Goal: Task Accomplishment & Management: Manage account settings

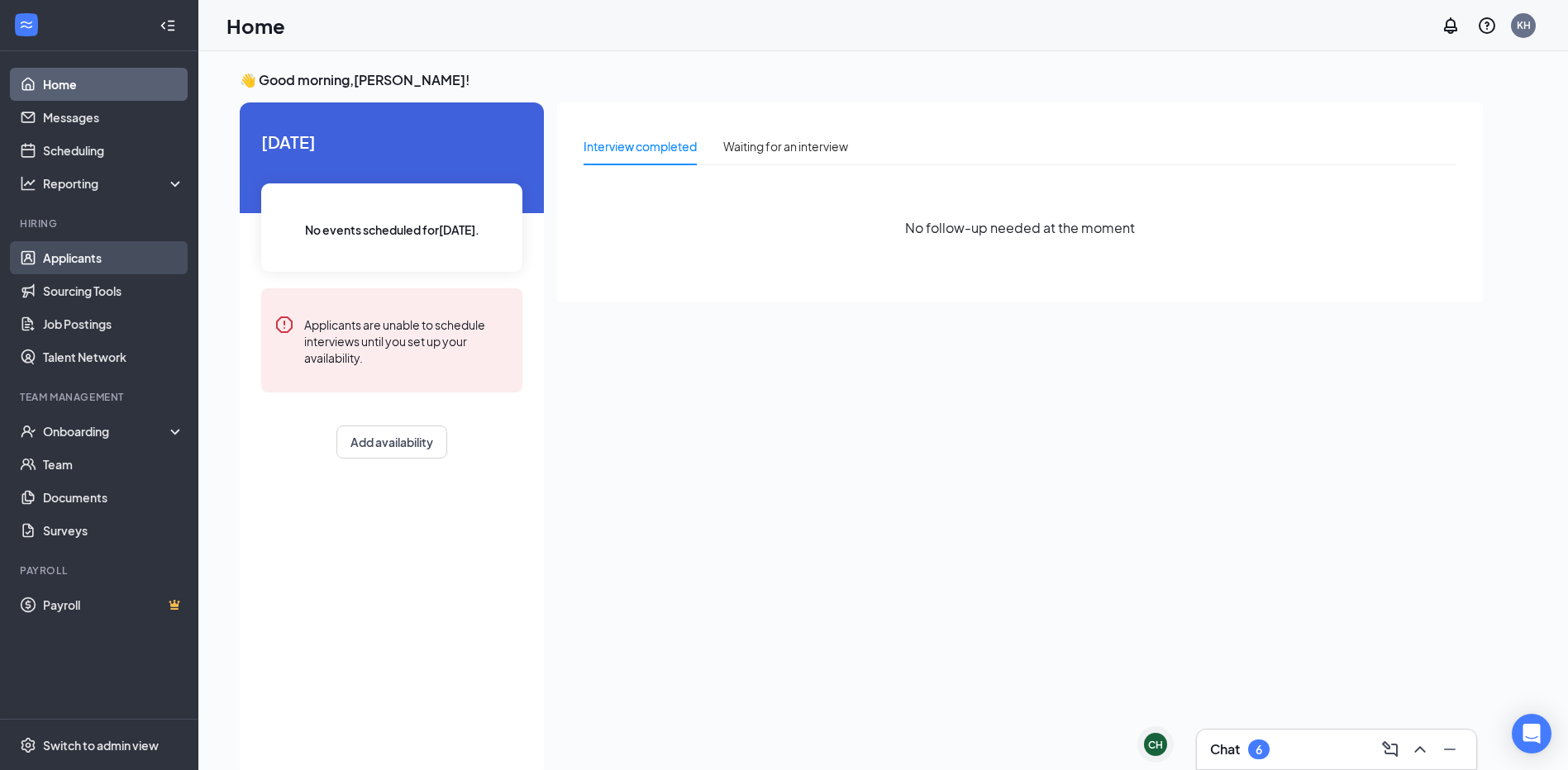
click at [75, 257] on link "Applicants" at bounding box center [114, 258] width 142 height 33
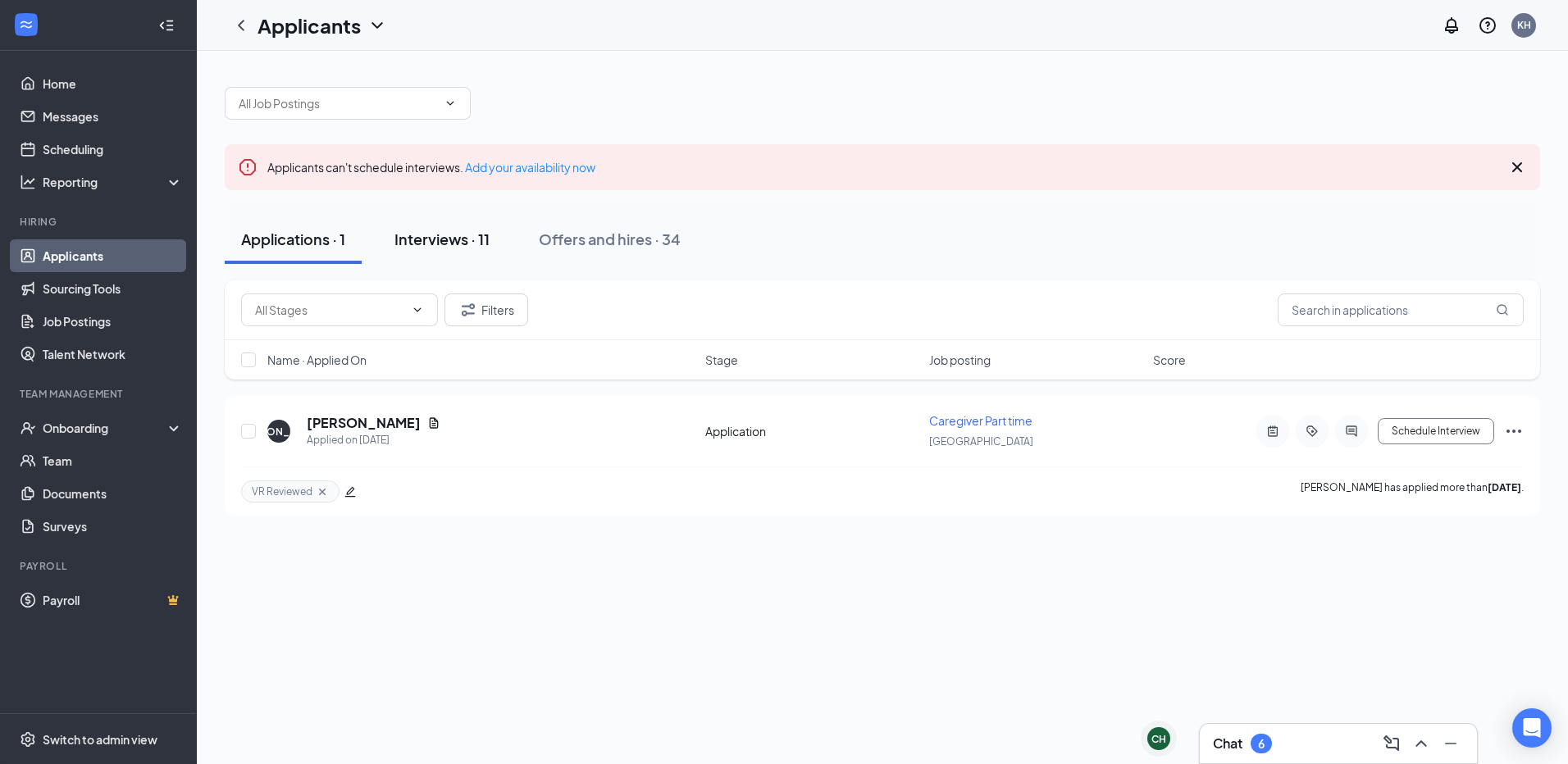
click at [444, 241] on div "Interviews · 11" at bounding box center [441, 239] width 95 height 20
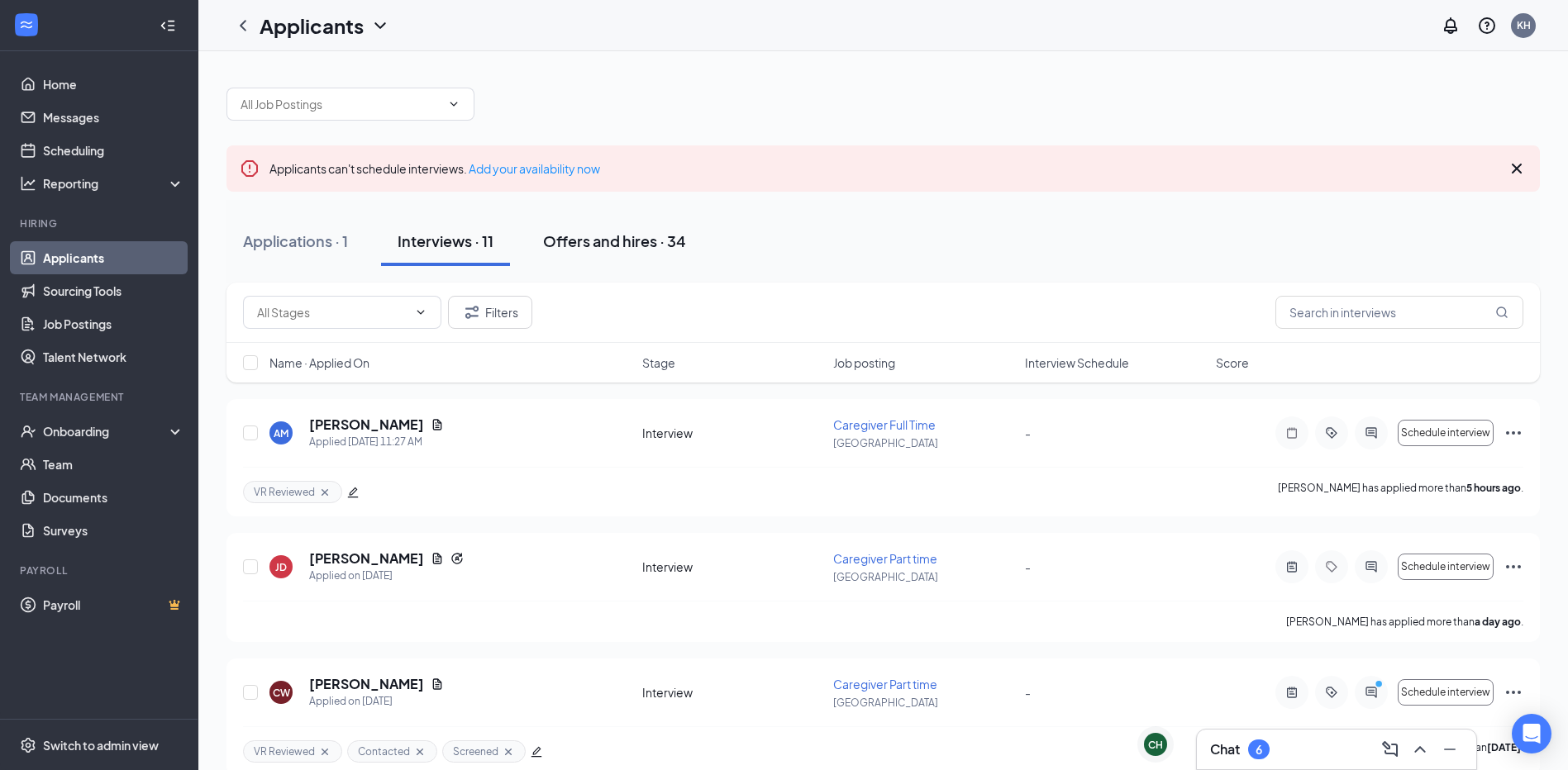
click at [609, 244] on div "Offers and hires · 34" at bounding box center [614, 241] width 143 height 20
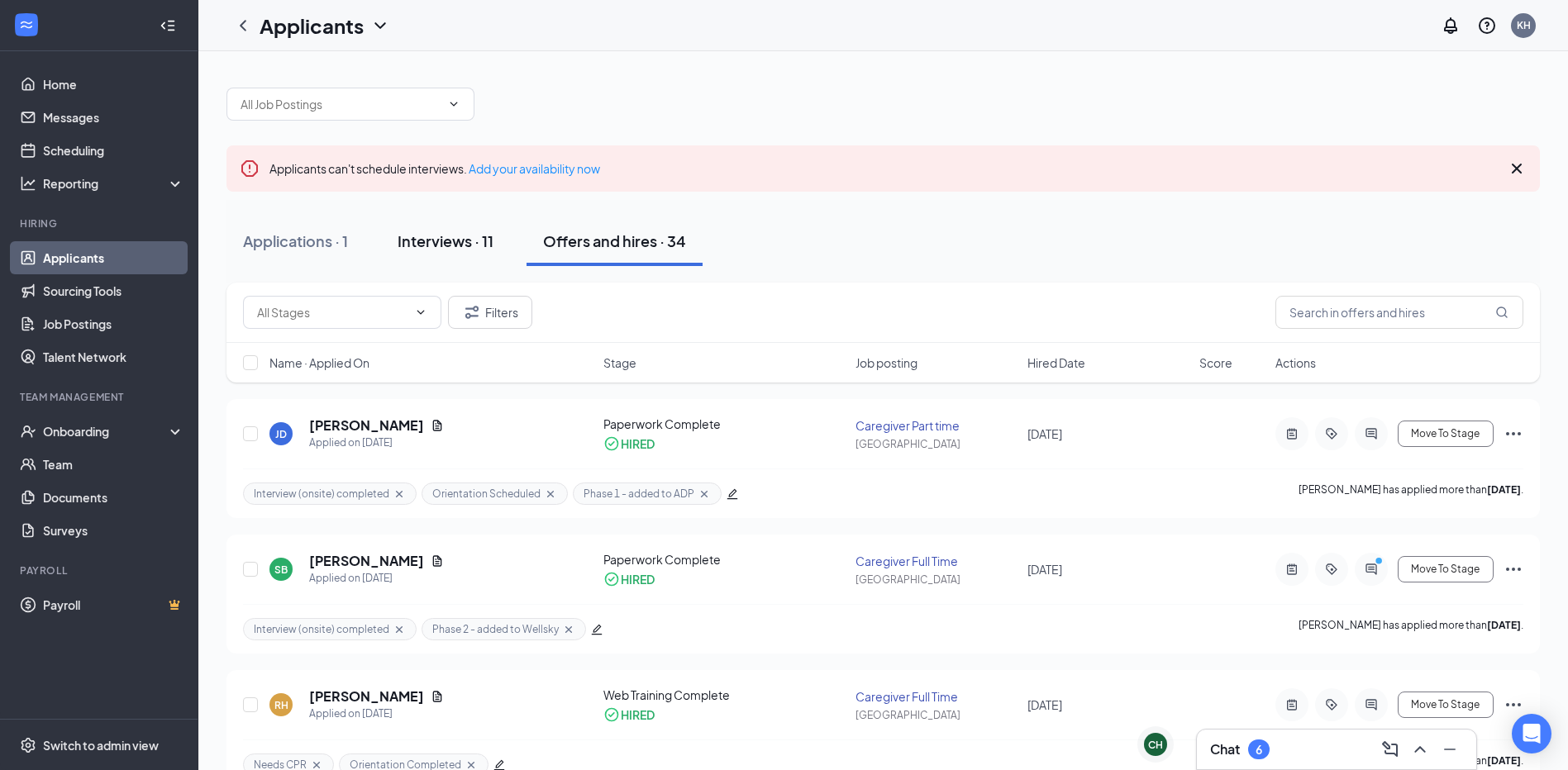
click at [427, 245] on div "Interviews · 11" at bounding box center [445, 241] width 96 height 20
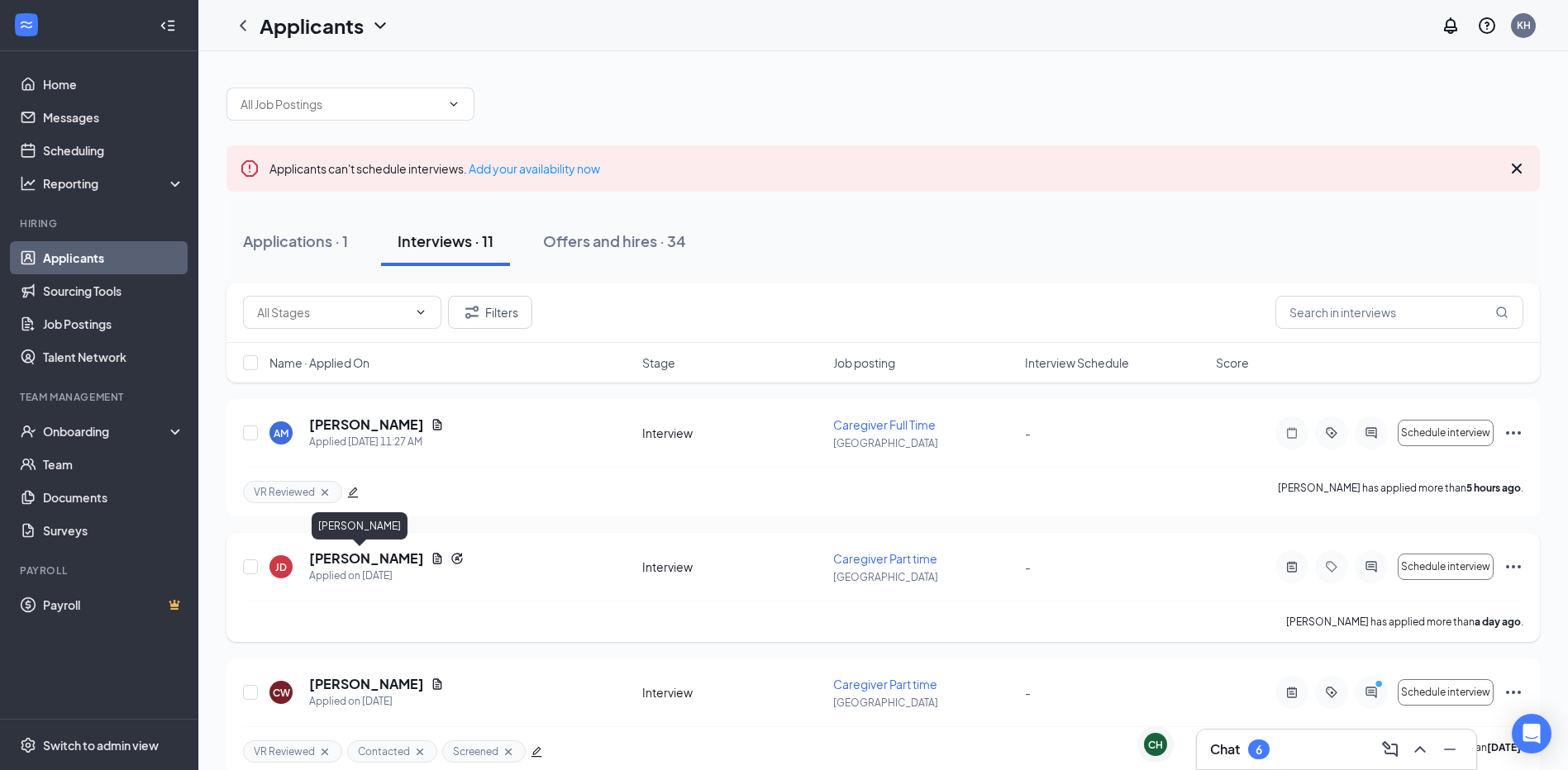
click at [333, 561] on h5 "[PERSON_NAME]" at bounding box center [366, 558] width 115 height 18
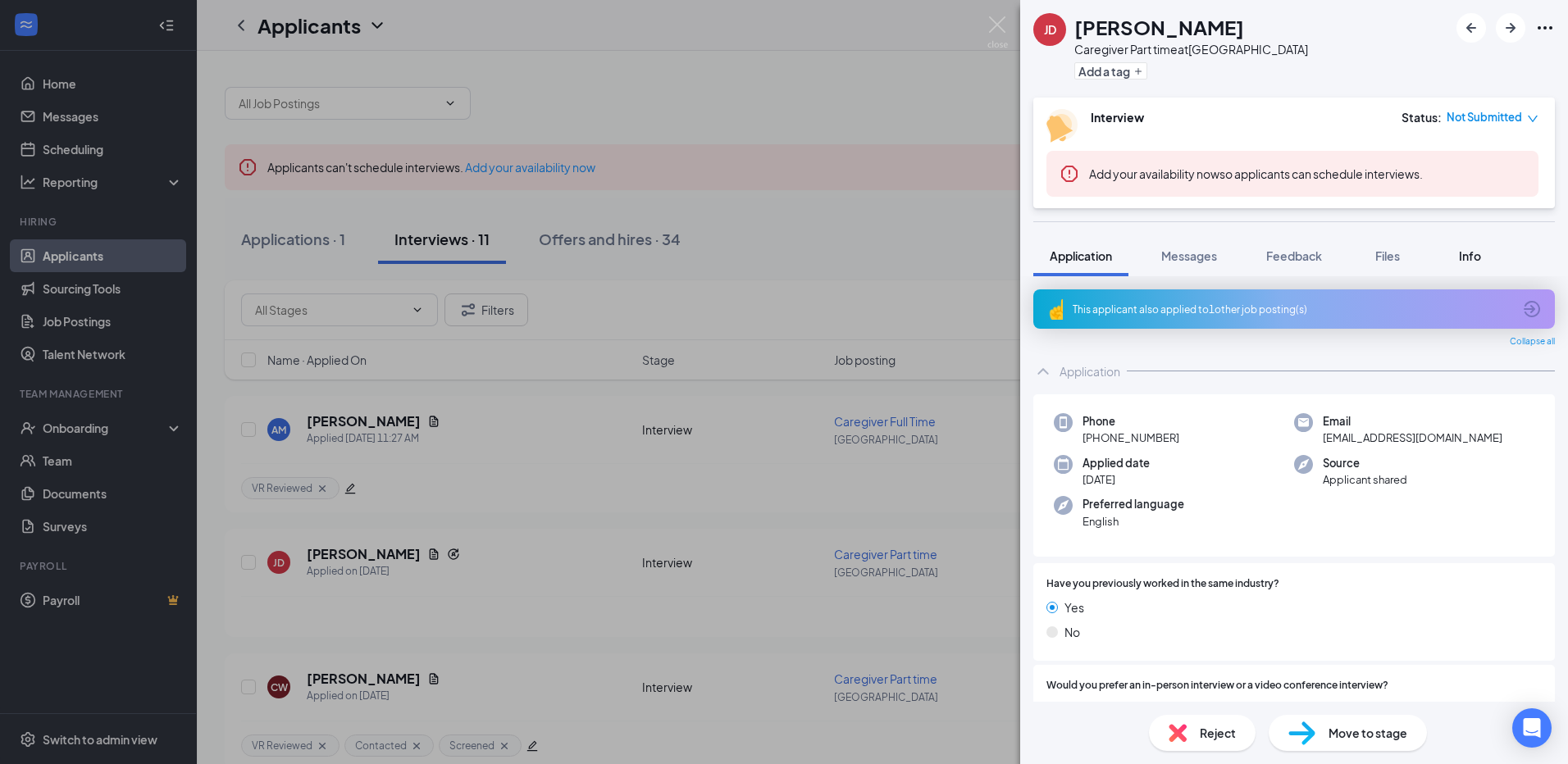
click at [1477, 250] on span "Info" at bounding box center [1469, 255] width 22 height 14
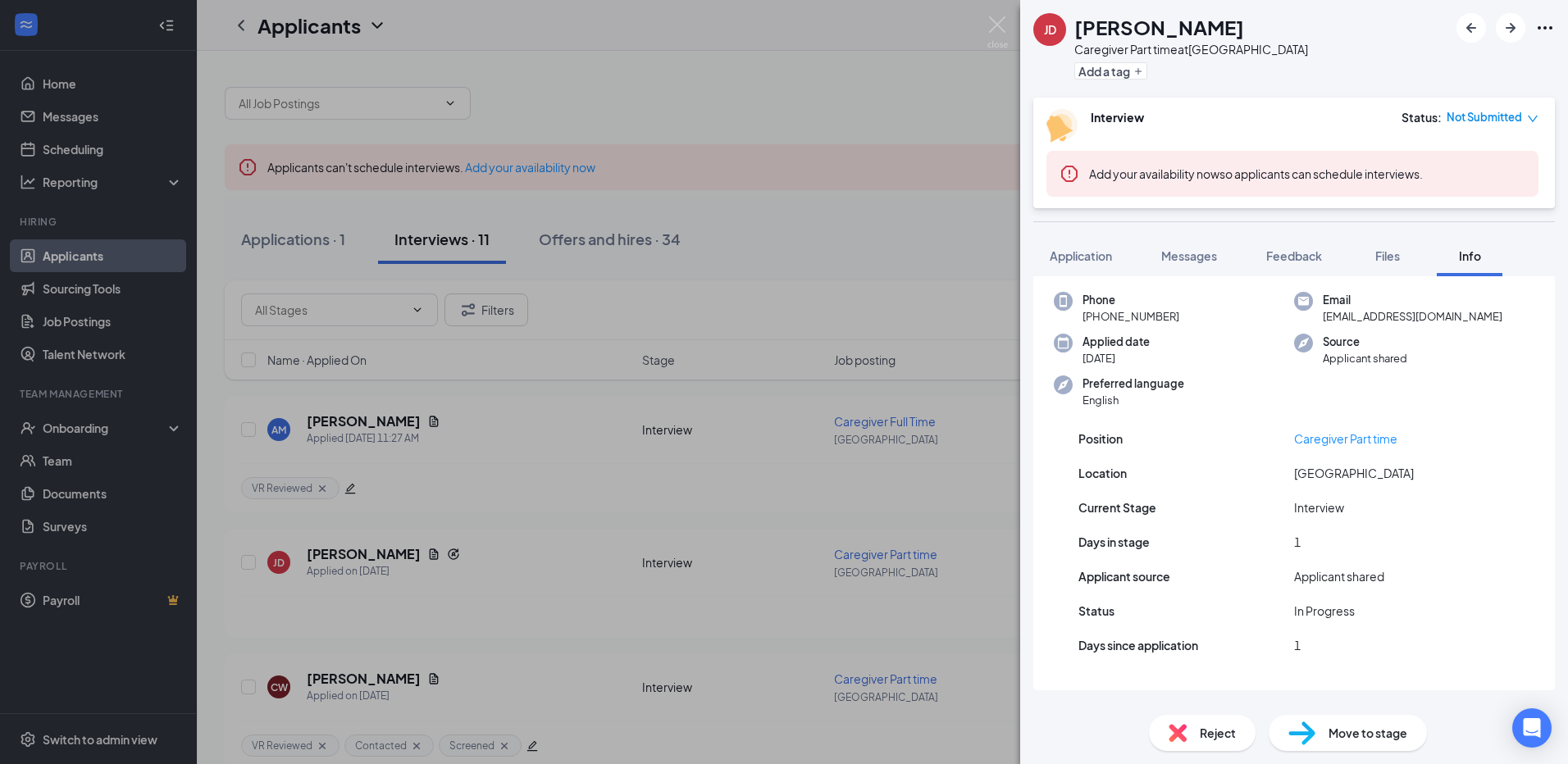
scroll to position [70, 0]
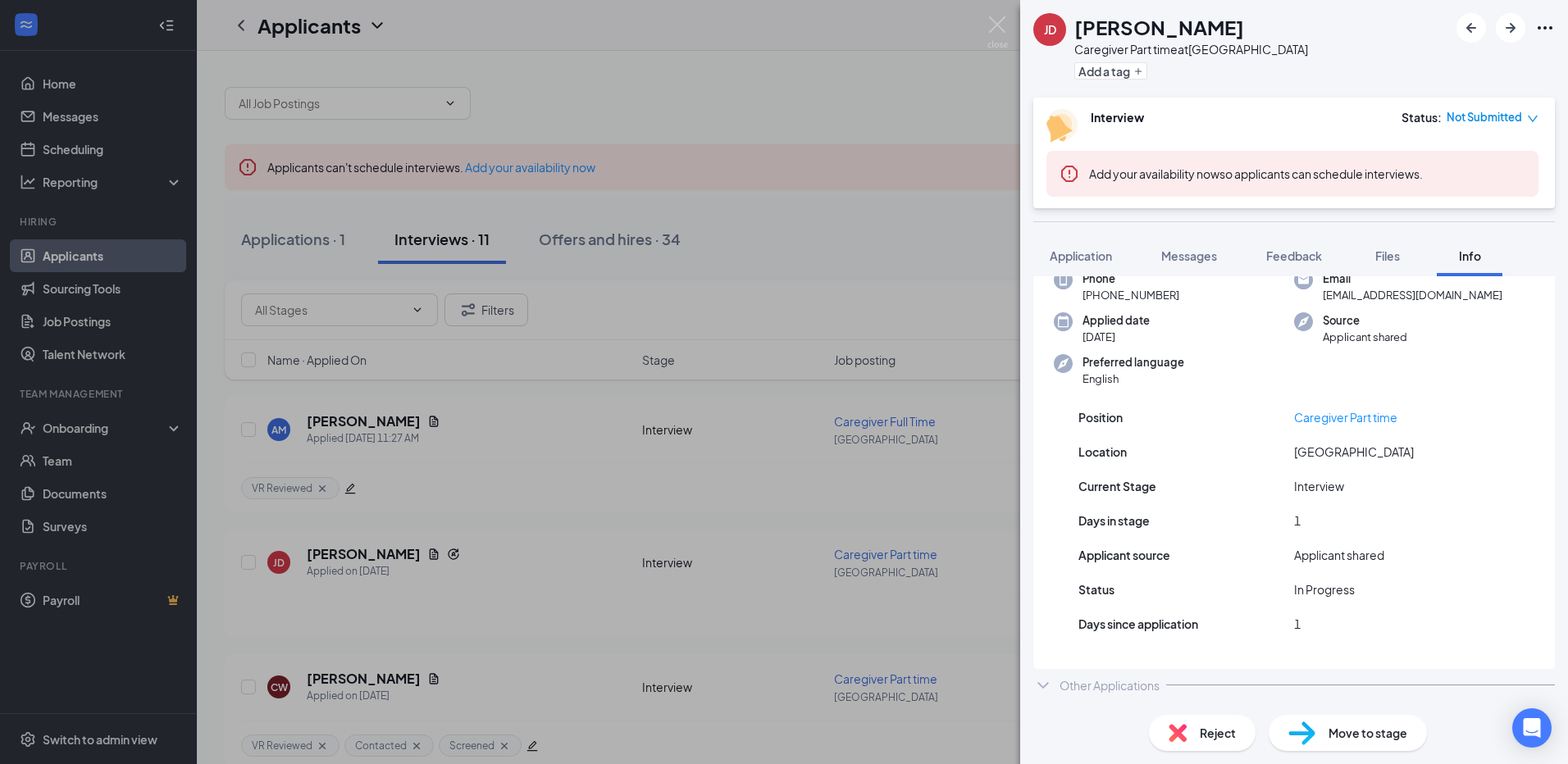
click at [1122, 691] on div "Other Applications" at bounding box center [1110, 685] width 100 height 16
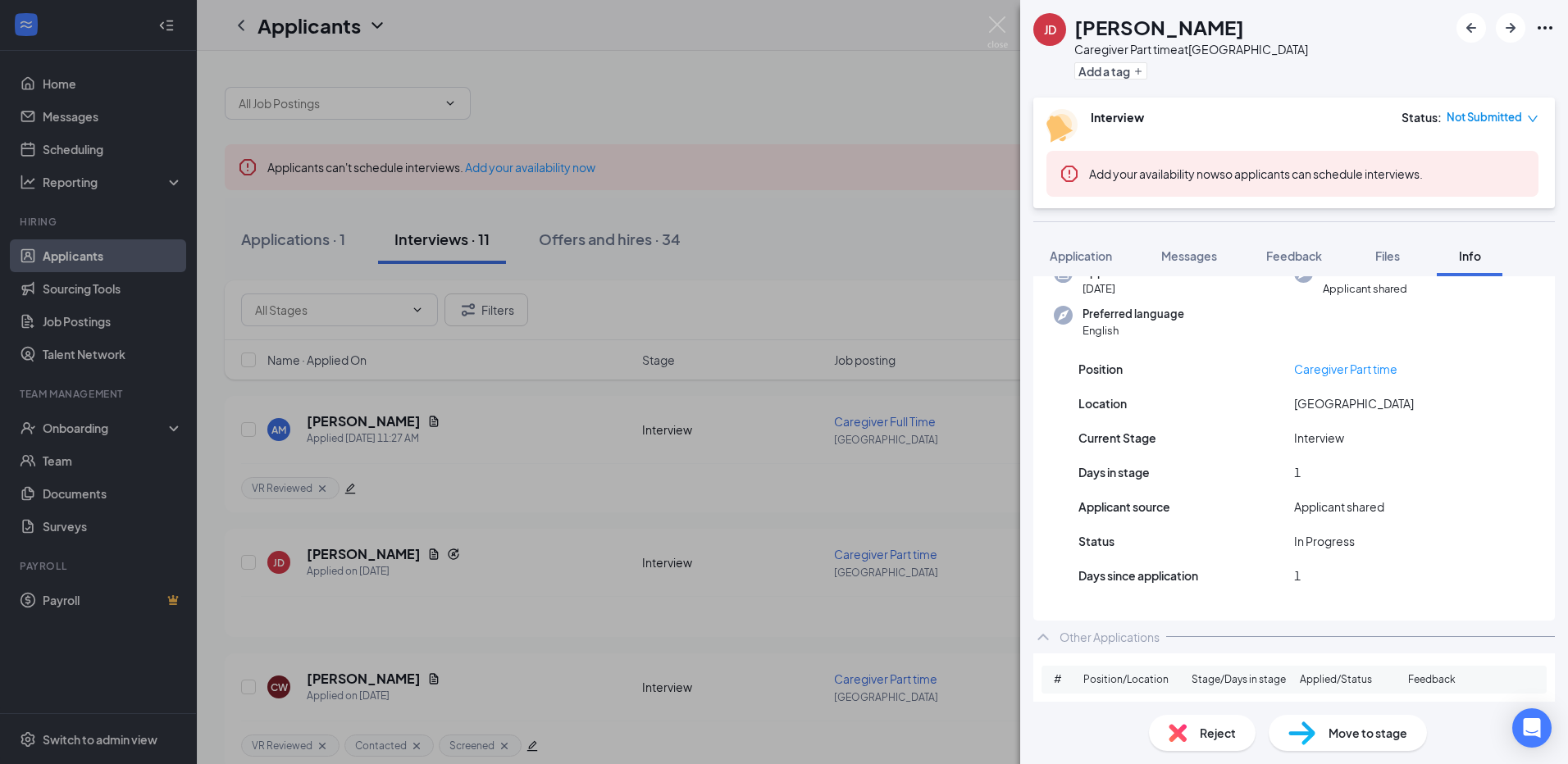
scroll to position [0, 0]
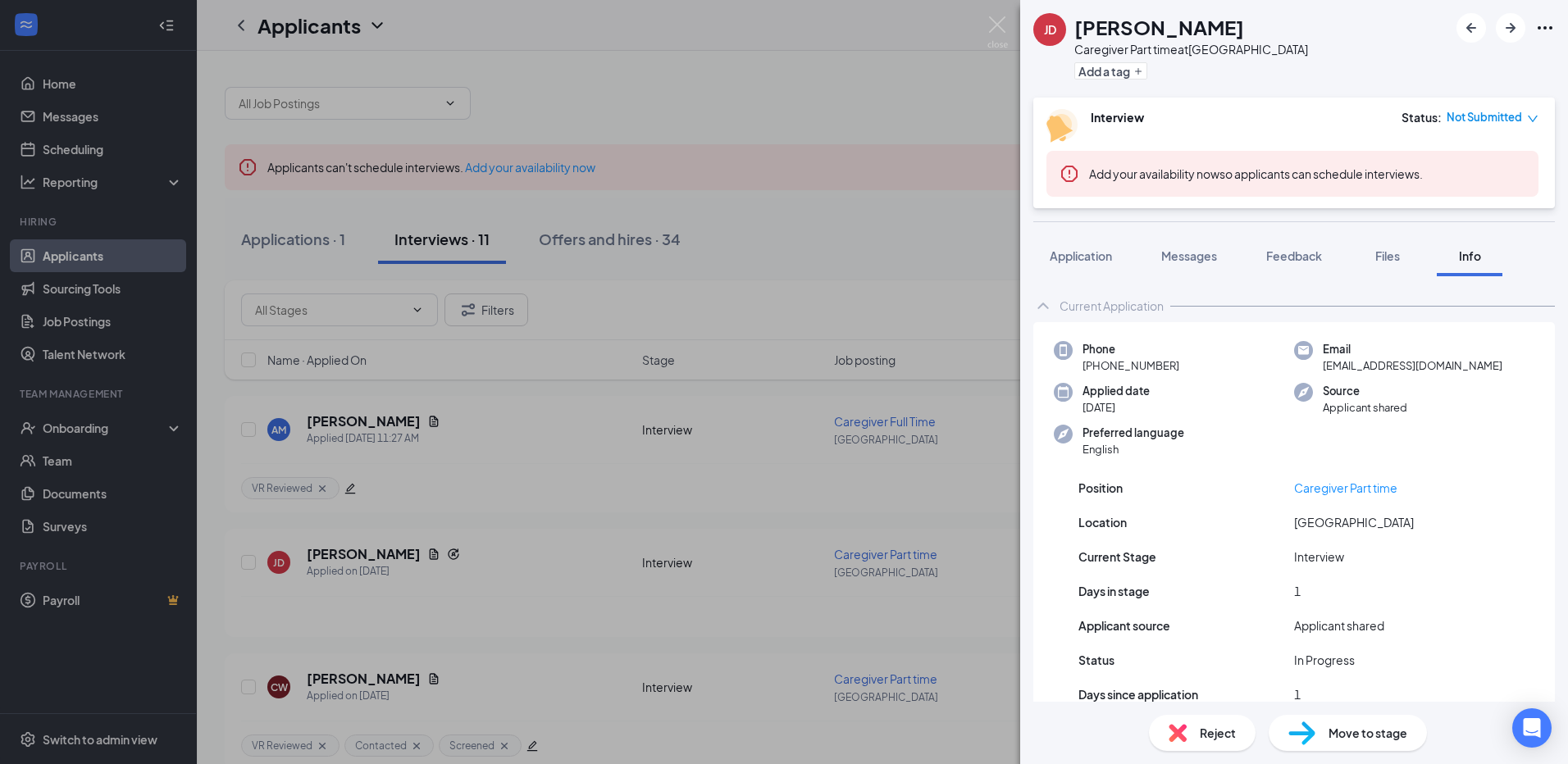
click at [1493, 119] on span "Not Submitted" at bounding box center [1484, 117] width 75 height 16
click at [1115, 69] on button "Add a tag" at bounding box center [1111, 71] width 73 height 17
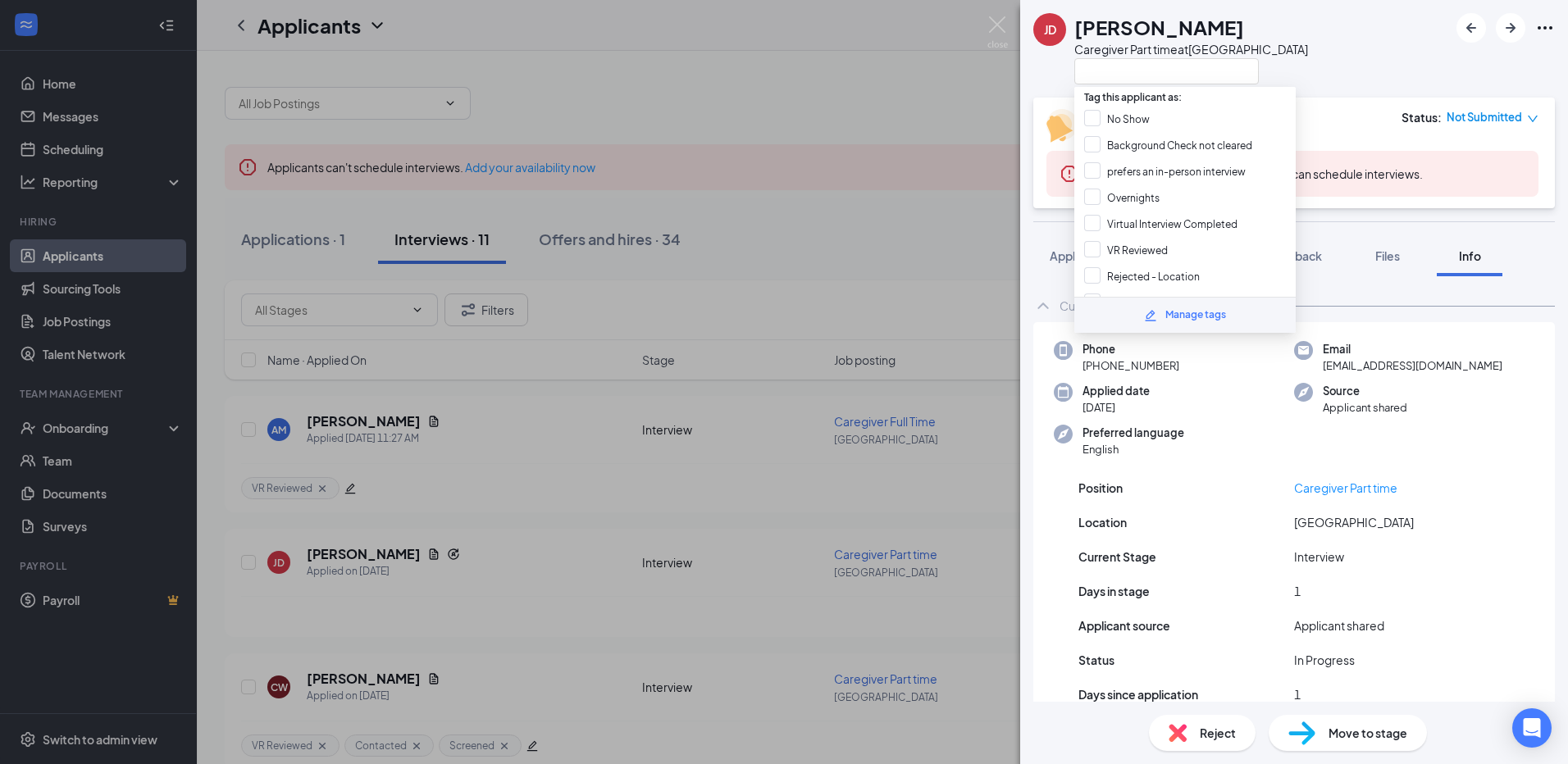
click at [1219, 309] on div "Manage tags" at bounding box center [1195, 315] width 61 height 15
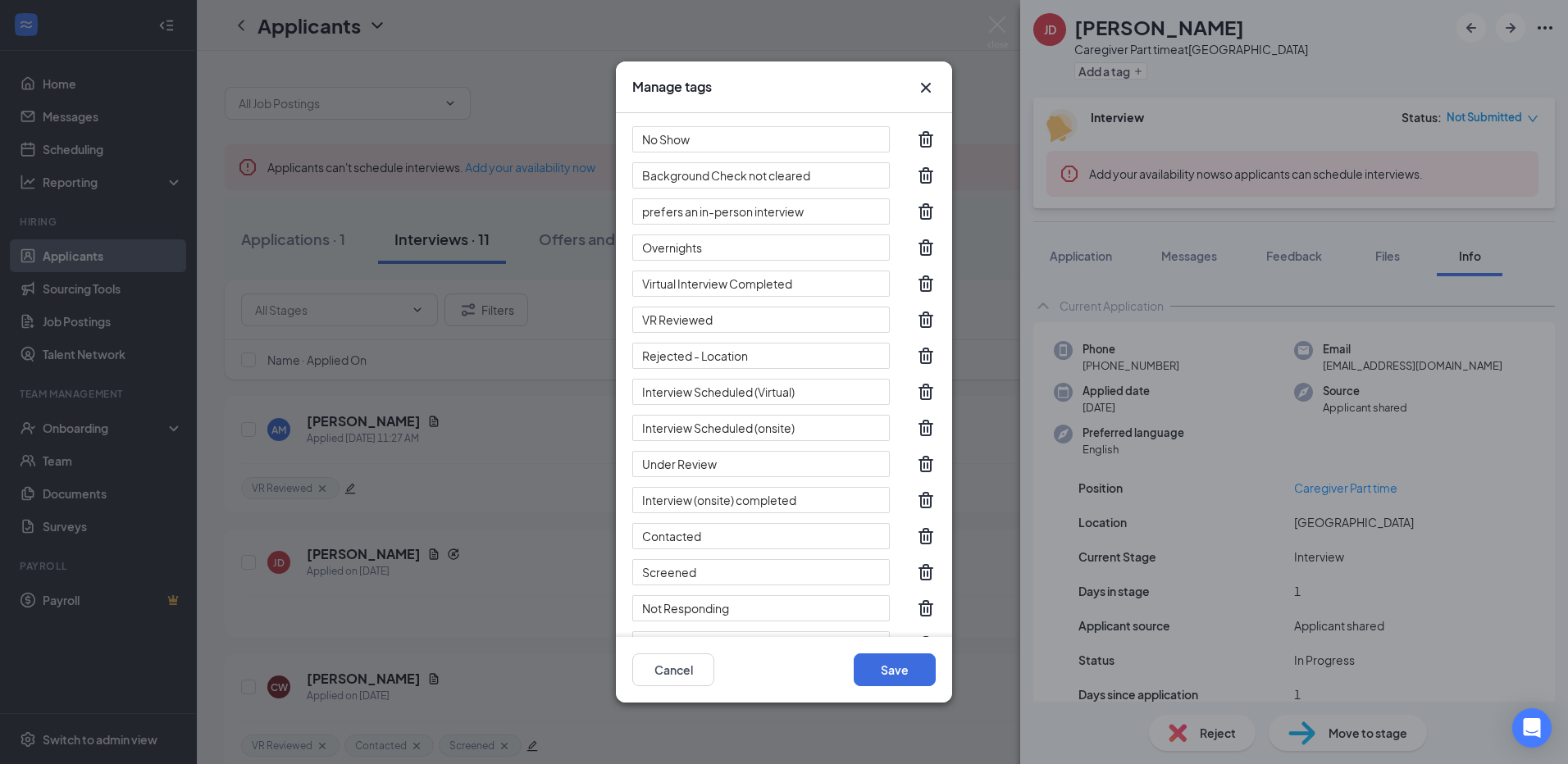
click at [916, 246] on icon "Trash" at bounding box center [926, 248] width 19 height 19
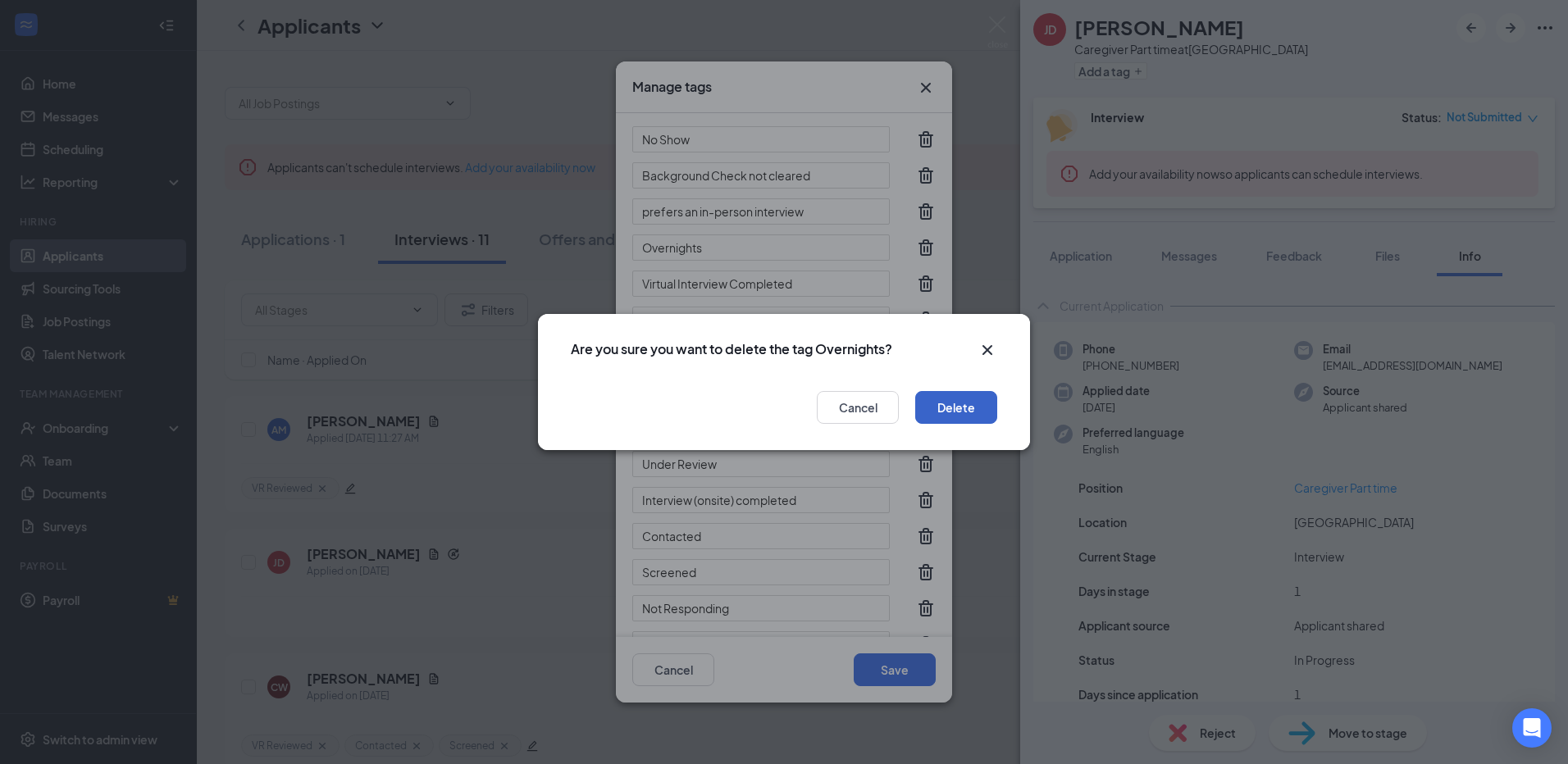
click at [929, 403] on button "Delete" at bounding box center [955, 408] width 82 height 33
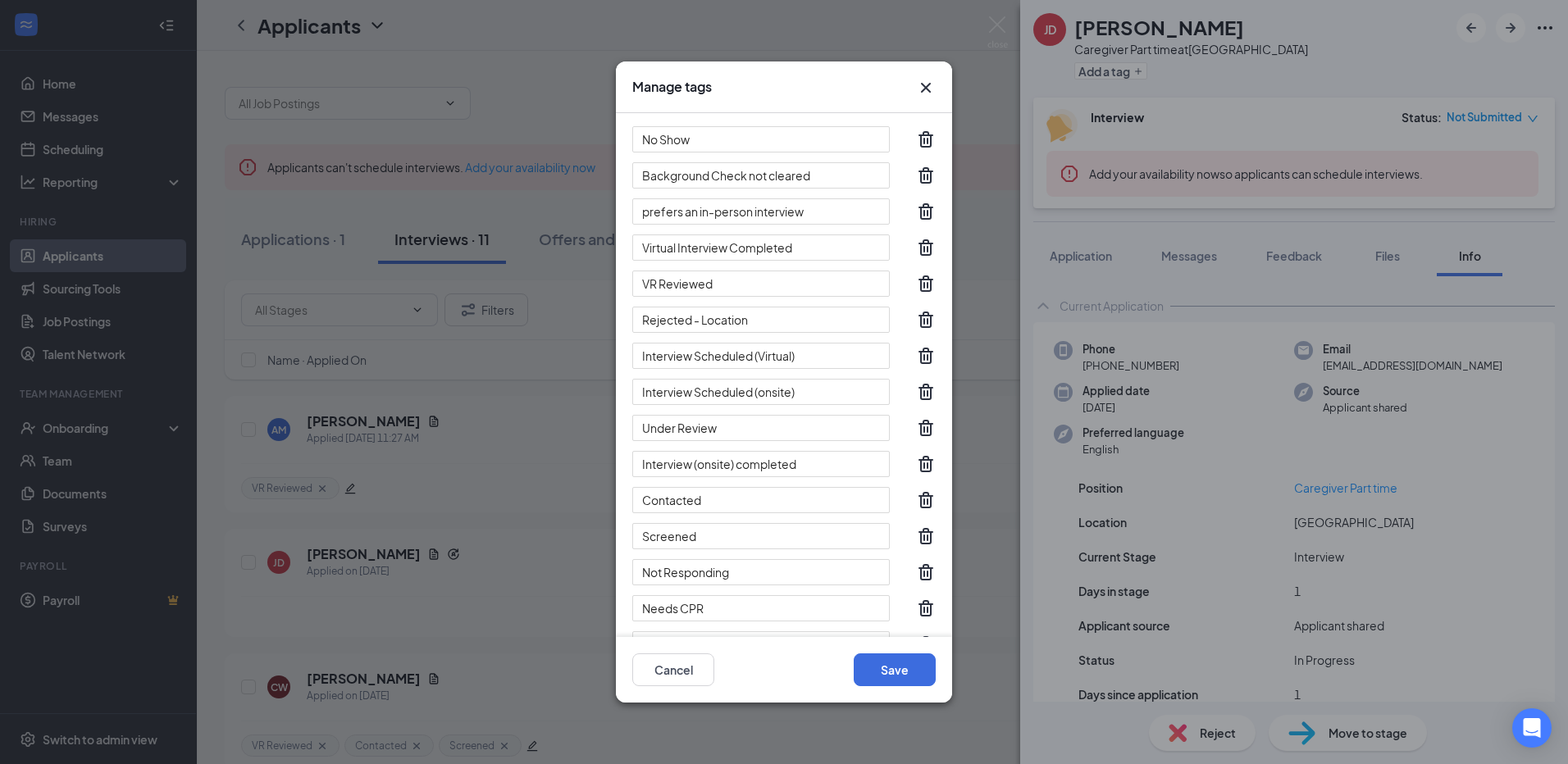
click at [916, 139] on icon "Trash" at bounding box center [926, 140] width 19 height 19
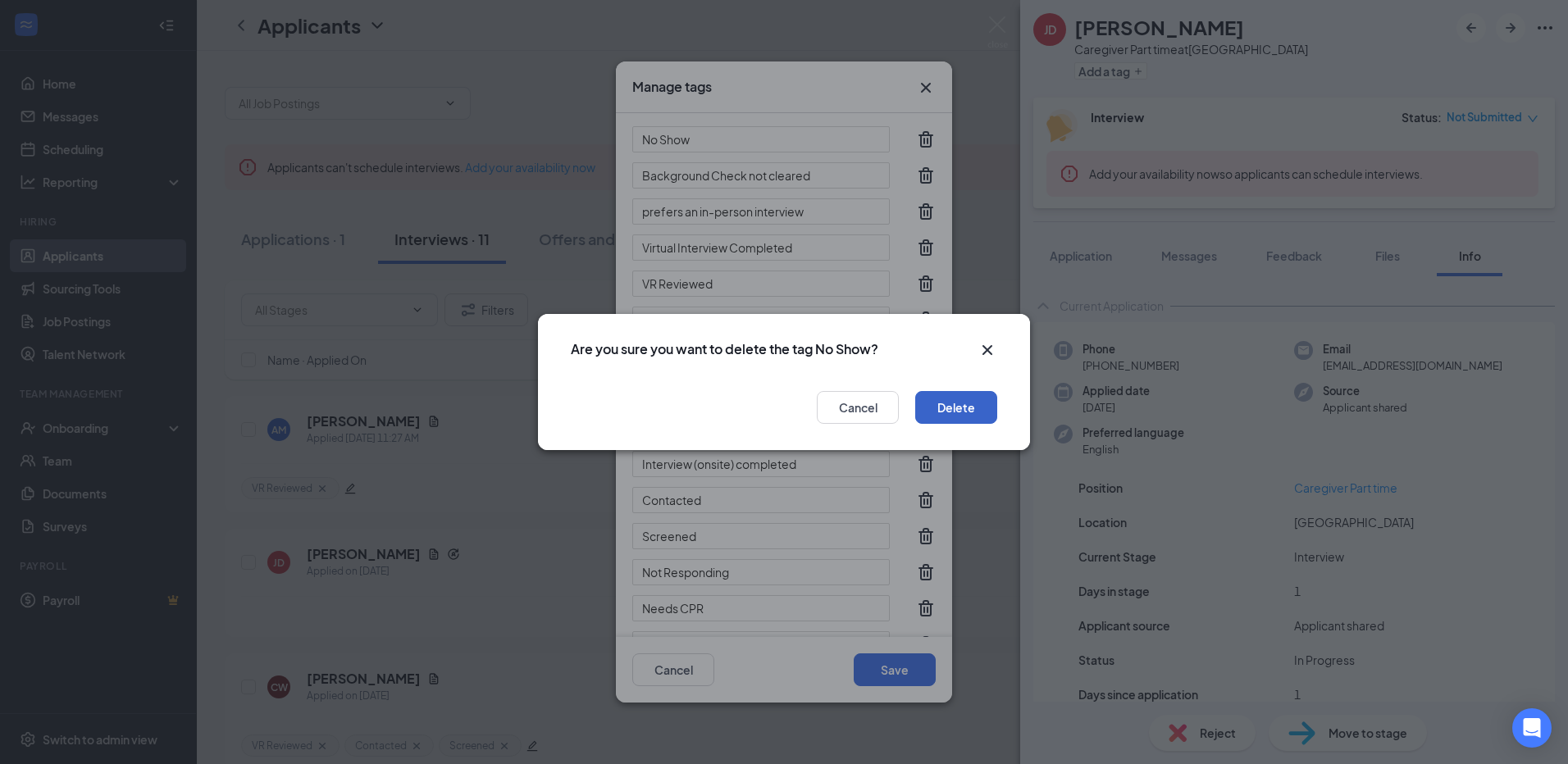
click at [946, 406] on button "Delete" at bounding box center [955, 408] width 82 height 33
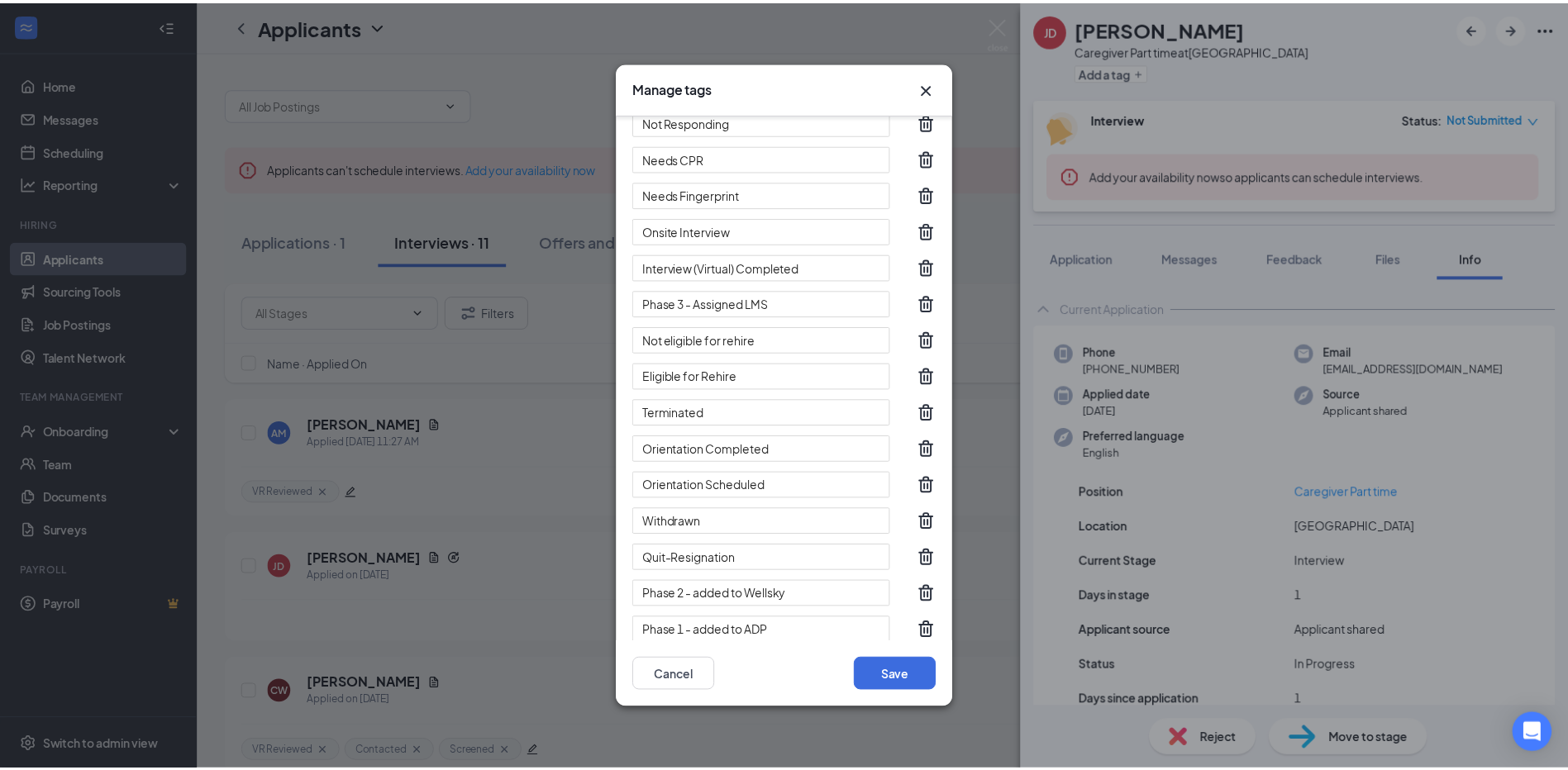
scroll to position [419, 0]
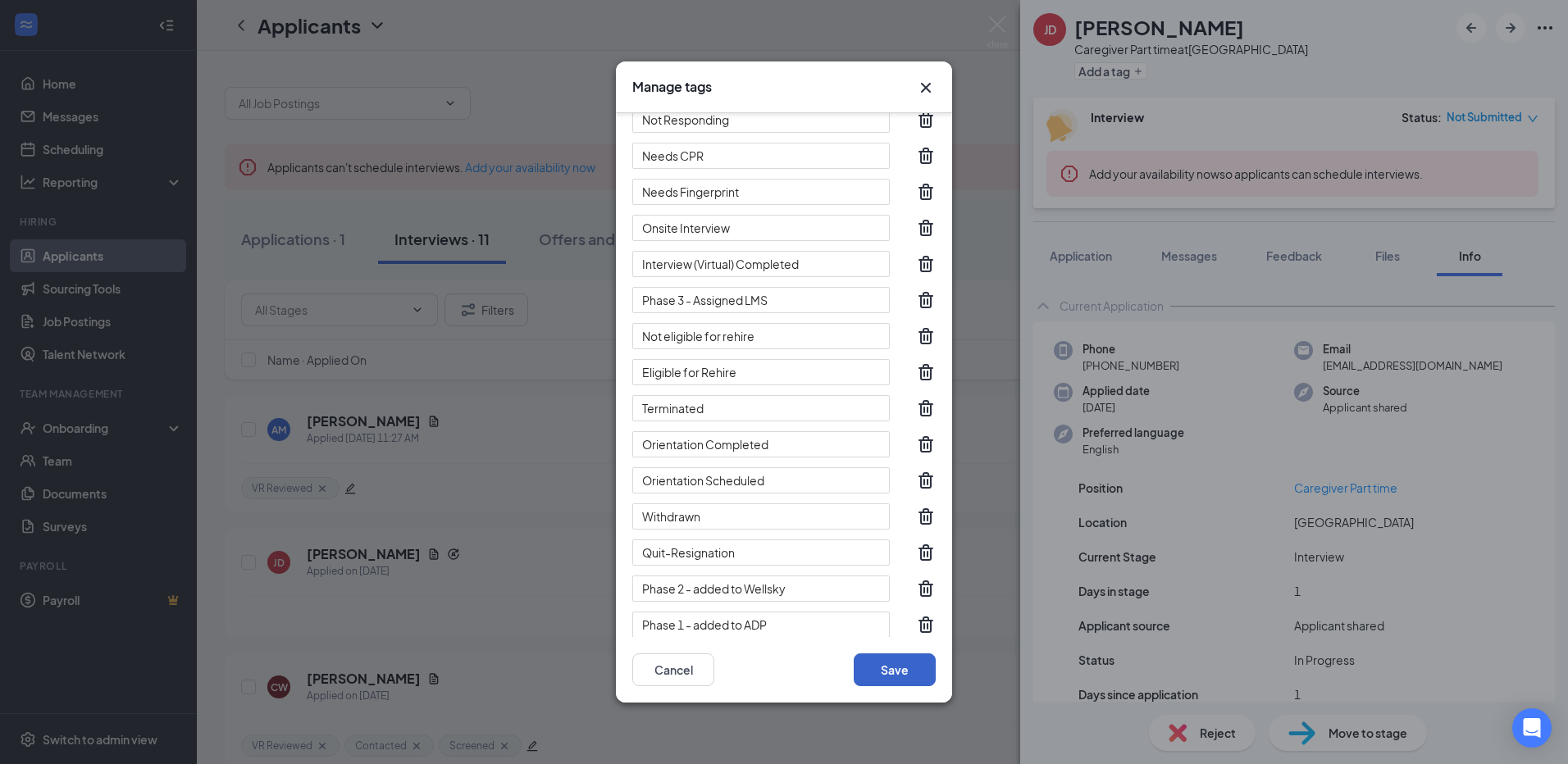
click at [895, 672] on button "Save" at bounding box center [894, 670] width 82 height 33
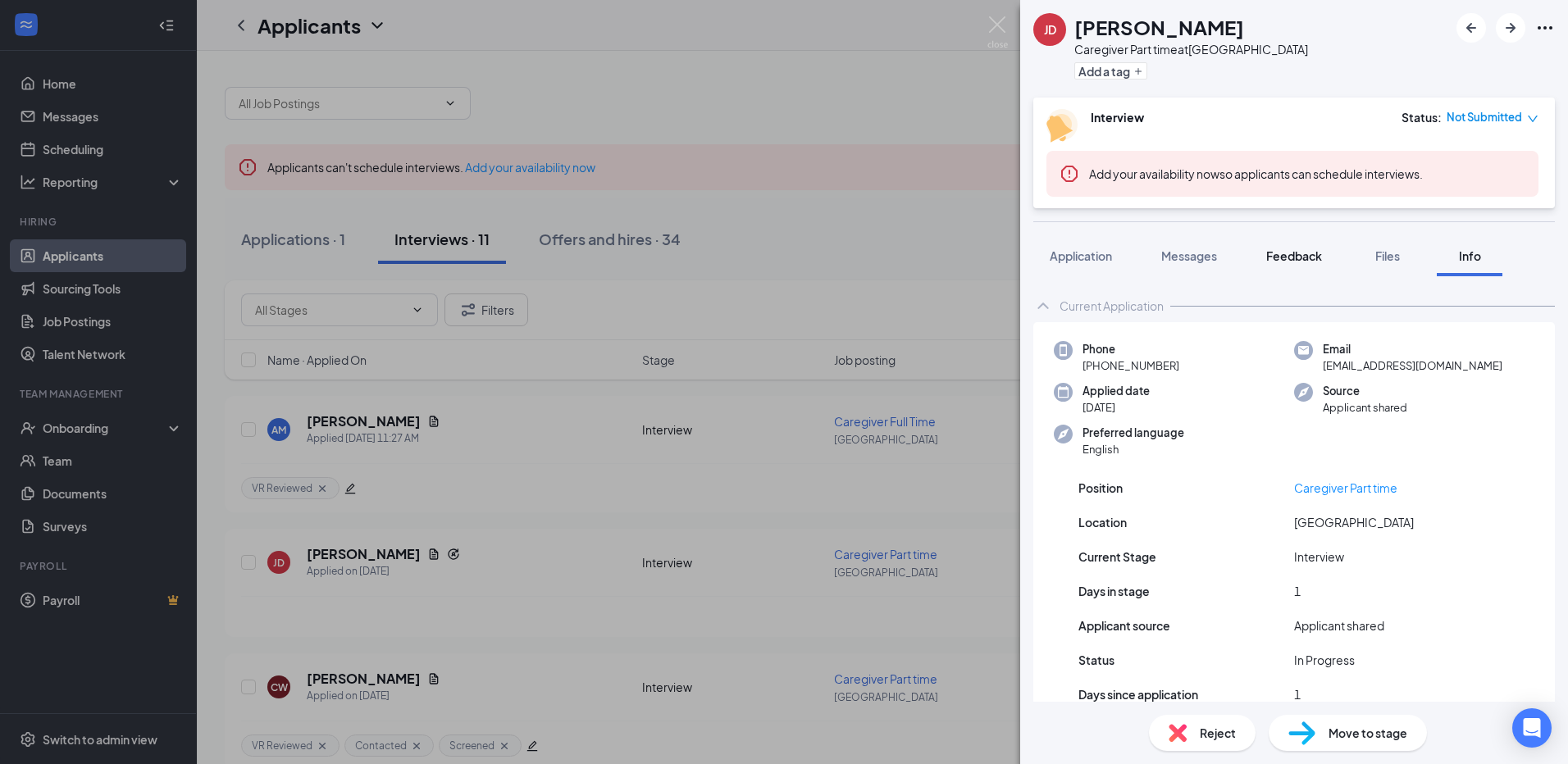
click at [1307, 259] on span "Feedback" at bounding box center [1294, 255] width 56 height 14
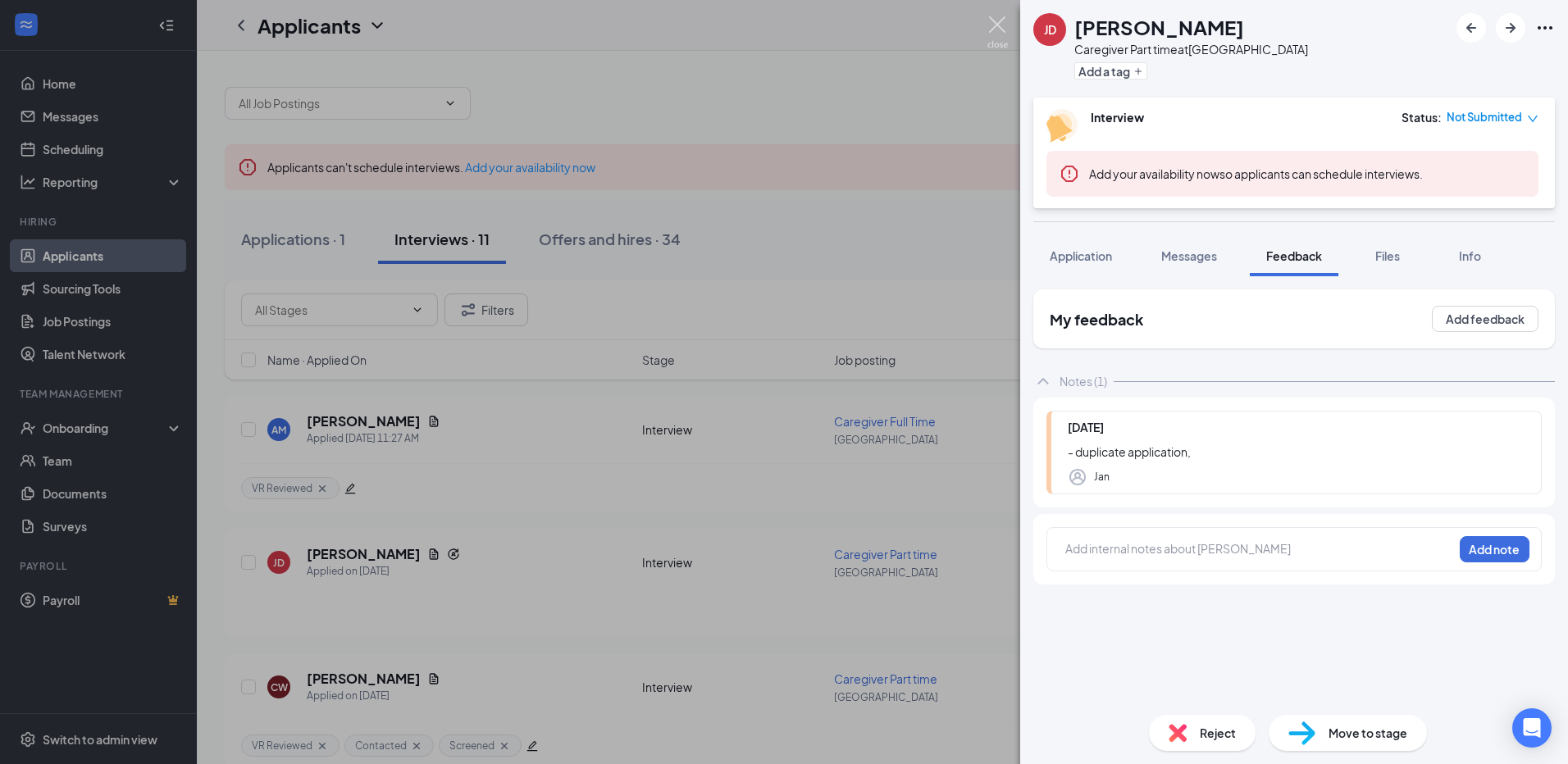
click at [995, 22] on img at bounding box center [997, 32] width 20 height 32
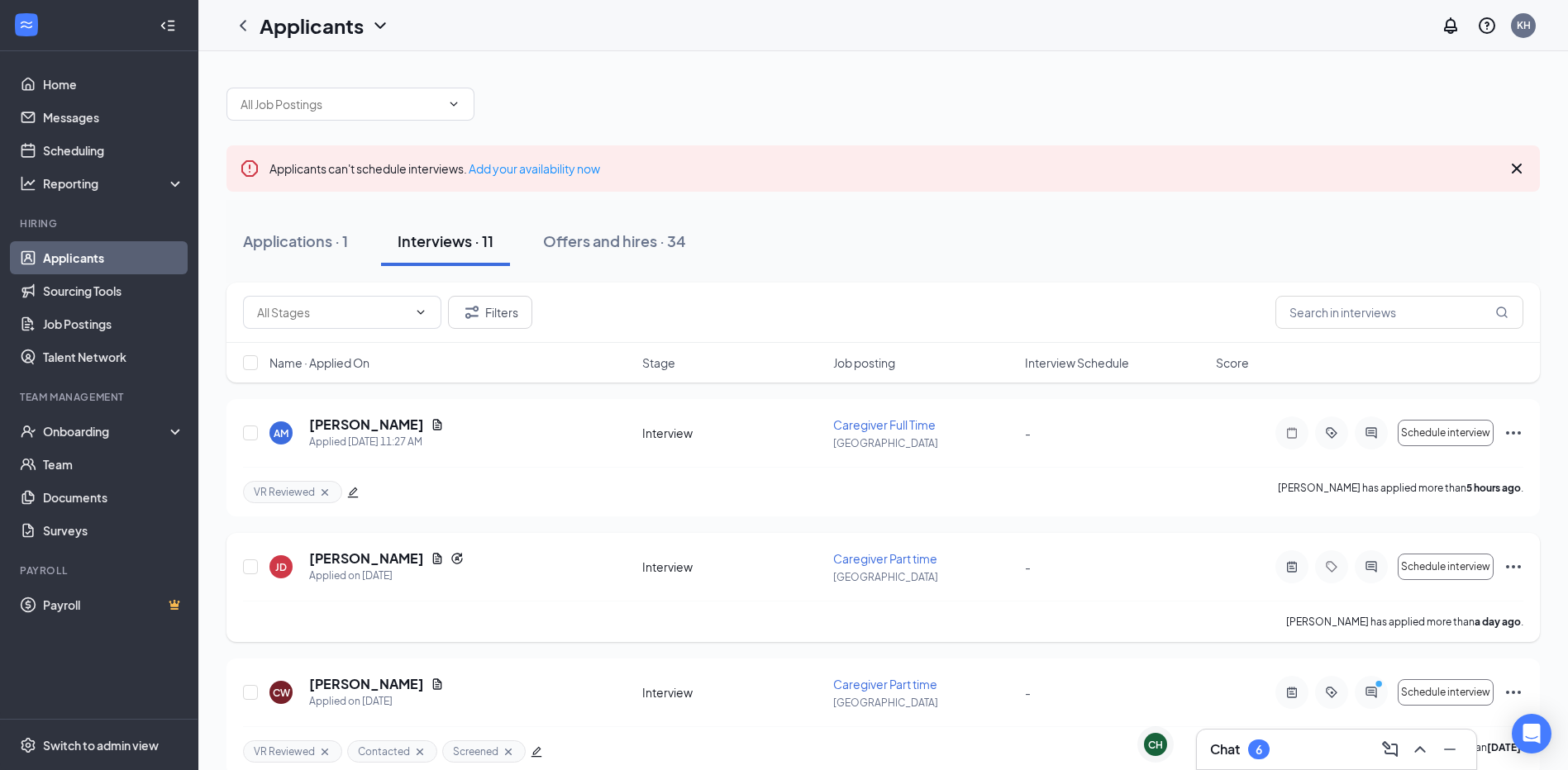
click at [1513, 565] on icon "Ellipses" at bounding box center [1514, 567] width 19 height 19
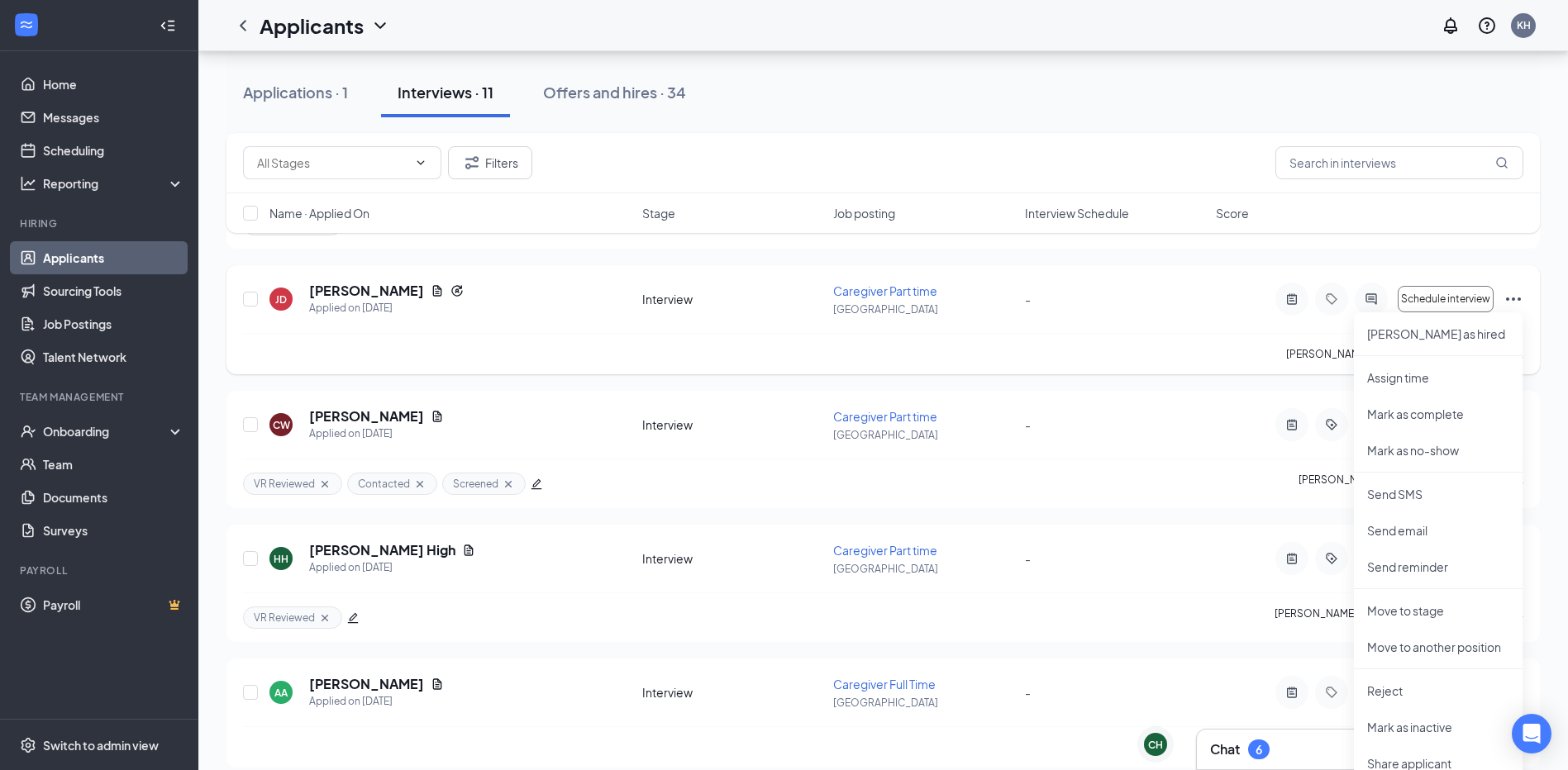
scroll to position [331, 0]
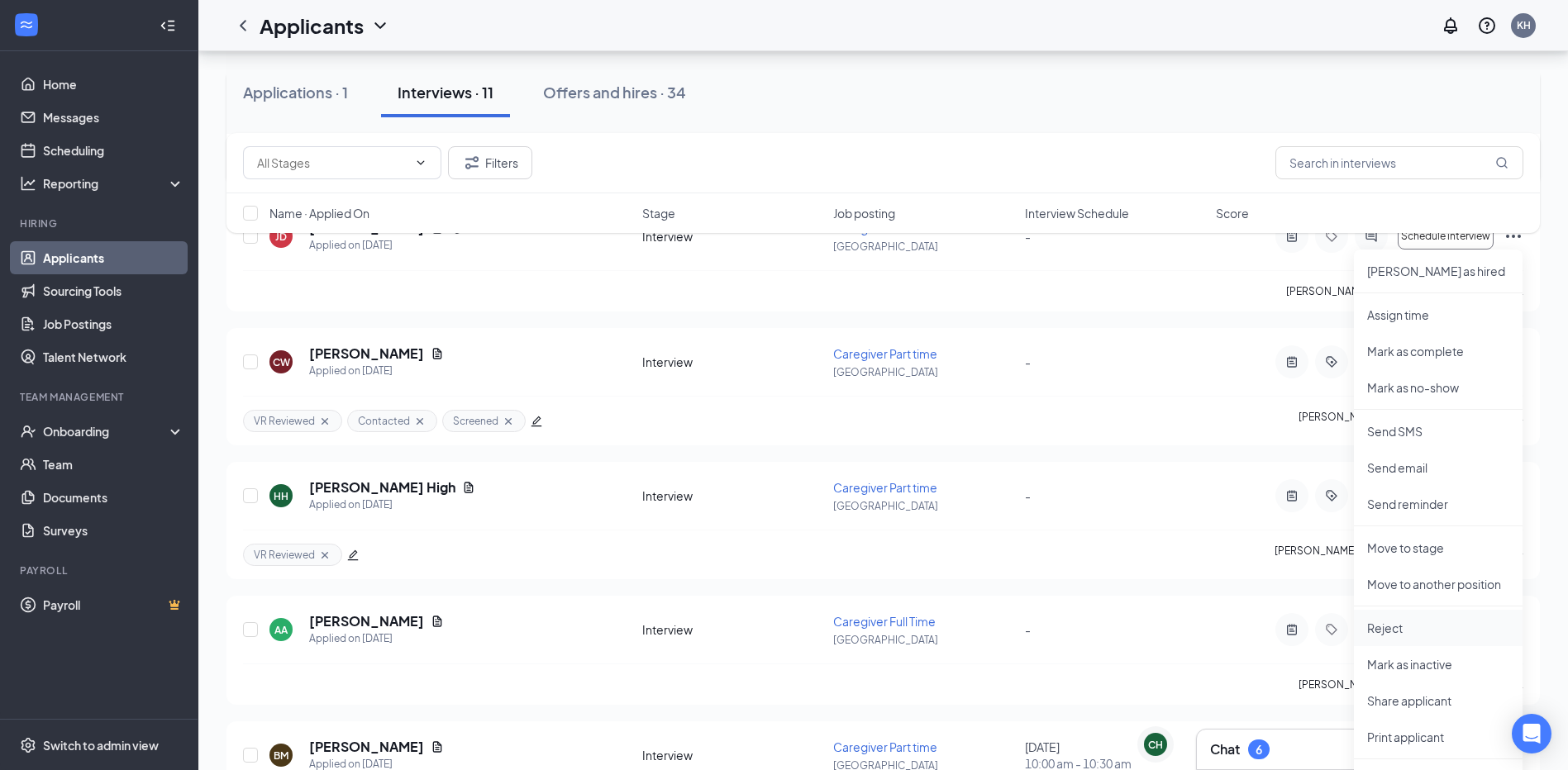
click at [1390, 625] on p "Reject" at bounding box center [1438, 627] width 142 height 17
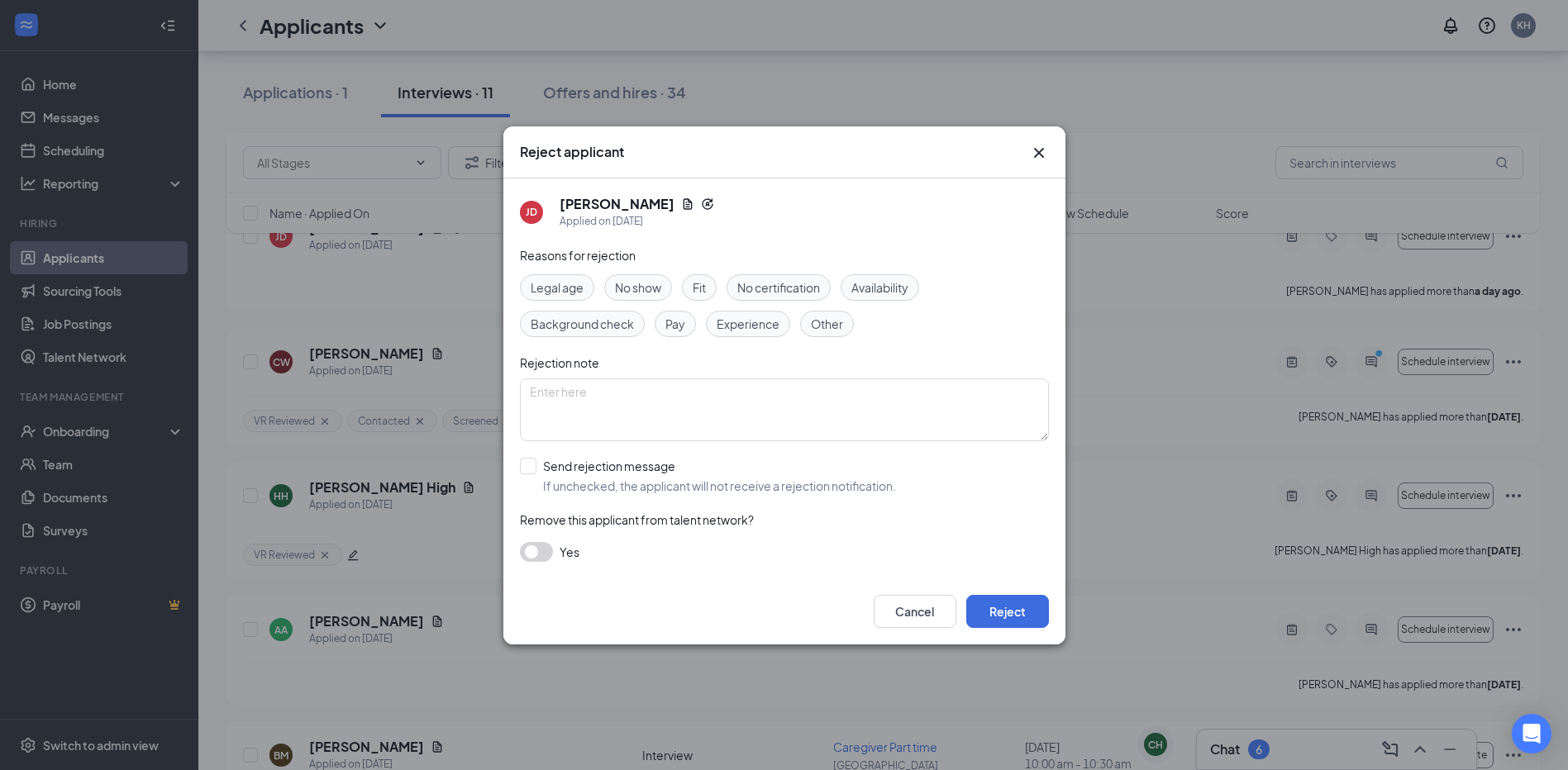
click at [820, 324] on span "Other" at bounding box center [826, 323] width 32 height 18
click at [782, 407] on textarea at bounding box center [784, 410] width 529 height 63
click at [554, 395] on textarea "Duplicate" at bounding box center [784, 410] width 529 height 63
type textarea "Duplicate"
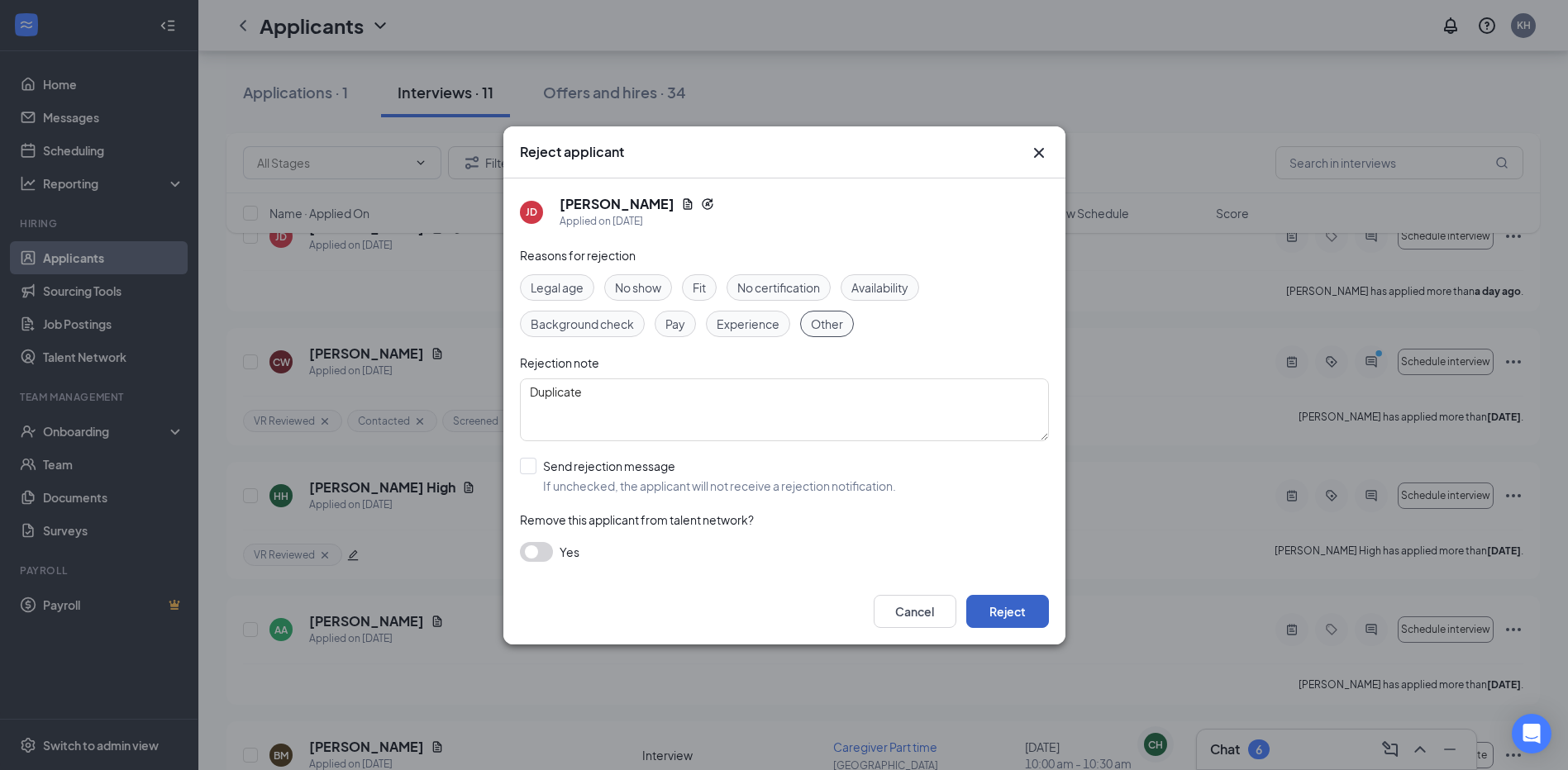
click at [1013, 613] on button "Reject" at bounding box center [1007, 612] width 83 height 33
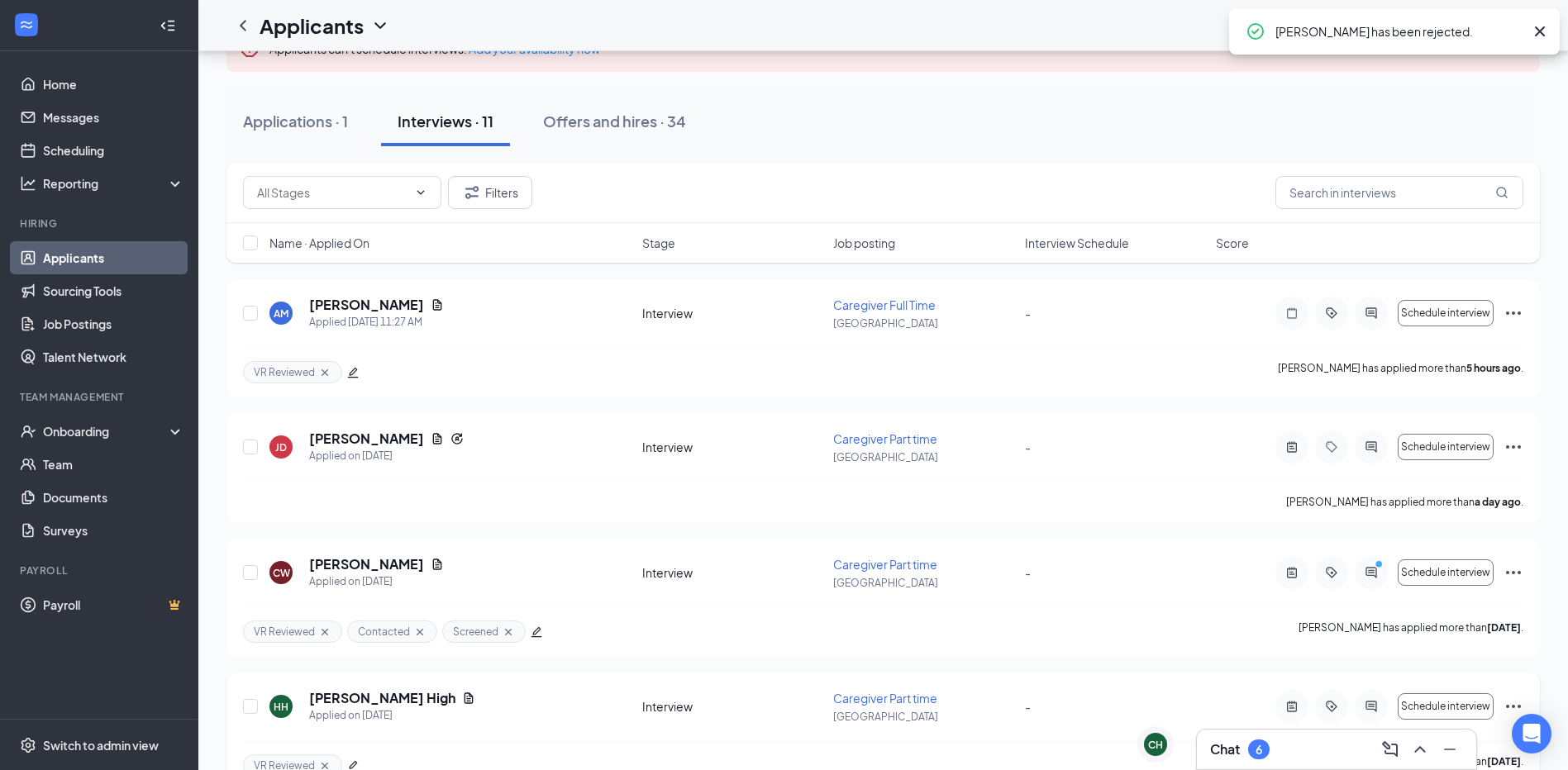
scroll to position [83, 0]
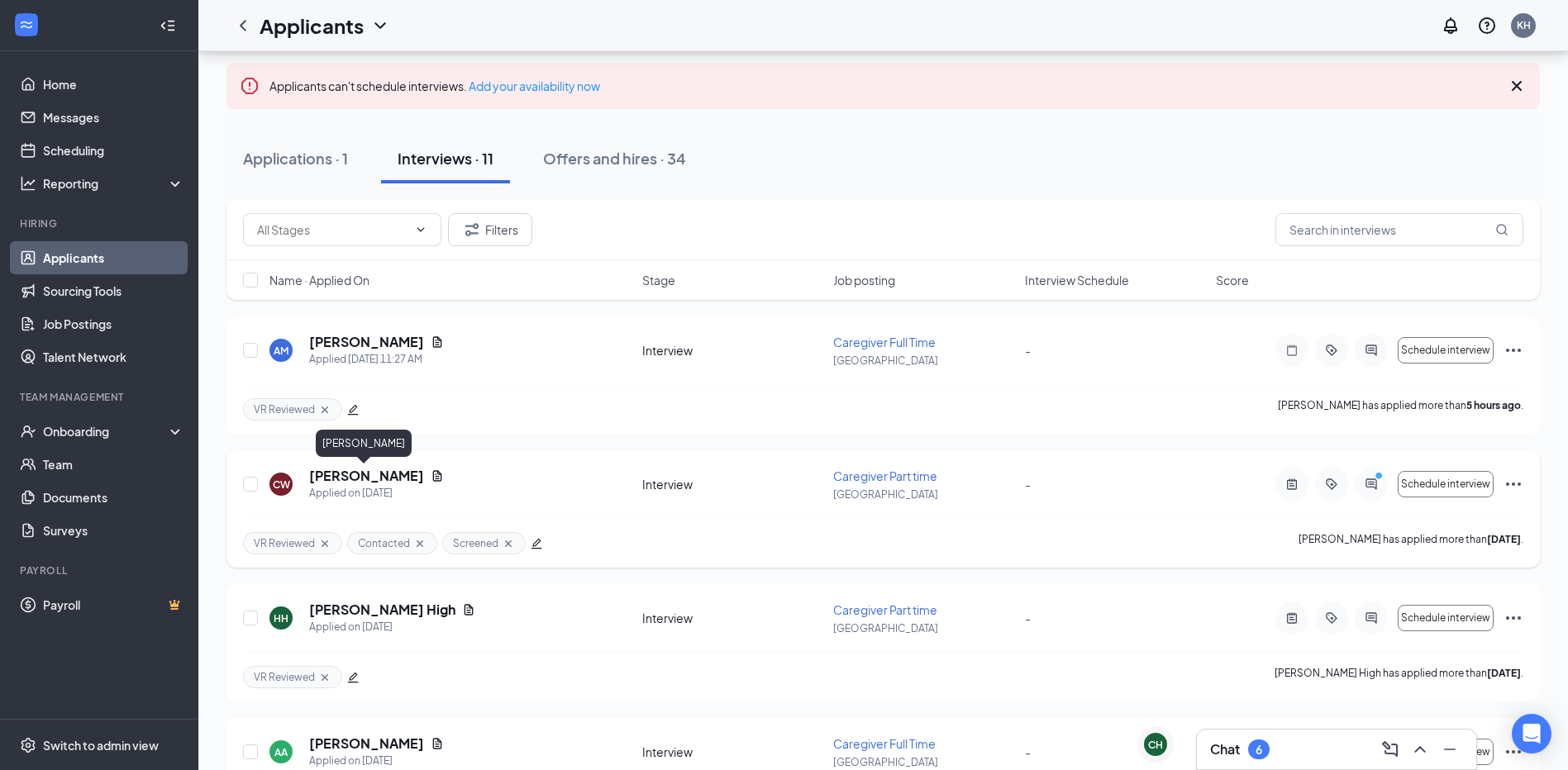
click at [385, 470] on h5 "[PERSON_NAME]" at bounding box center [366, 476] width 115 height 18
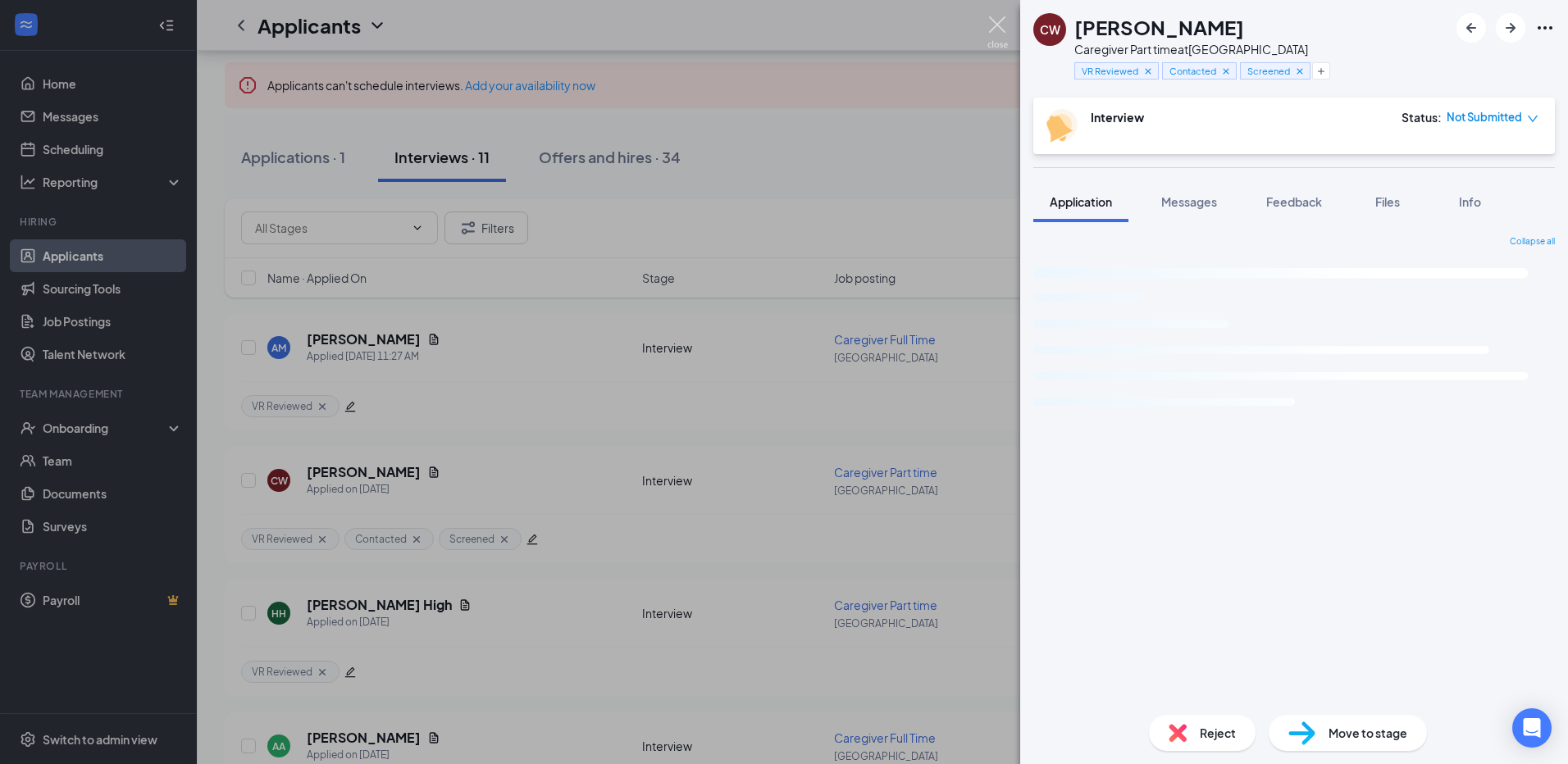
click at [1001, 27] on img at bounding box center [997, 32] width 20 height 32
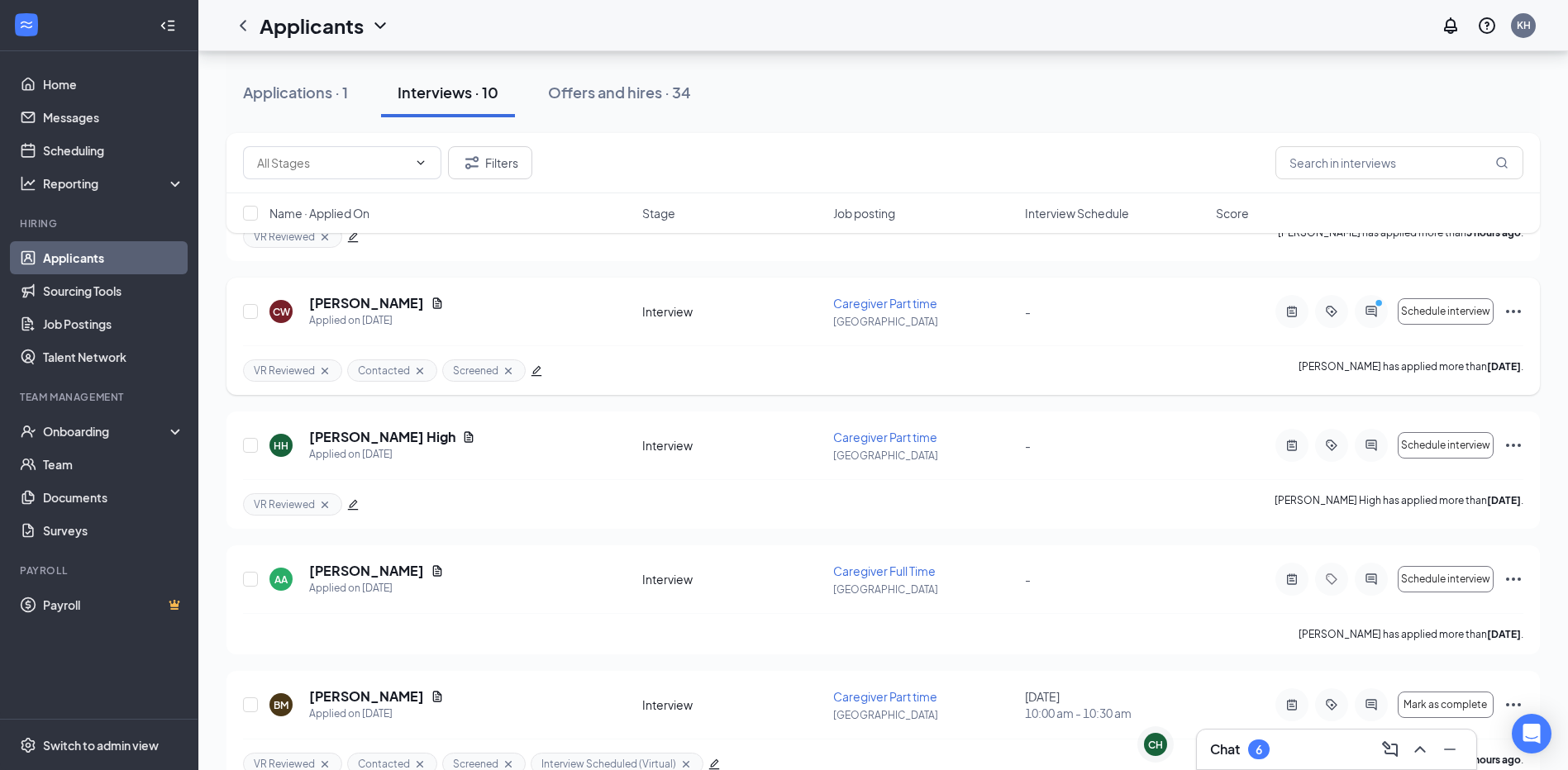
scroll to position [414, 0]
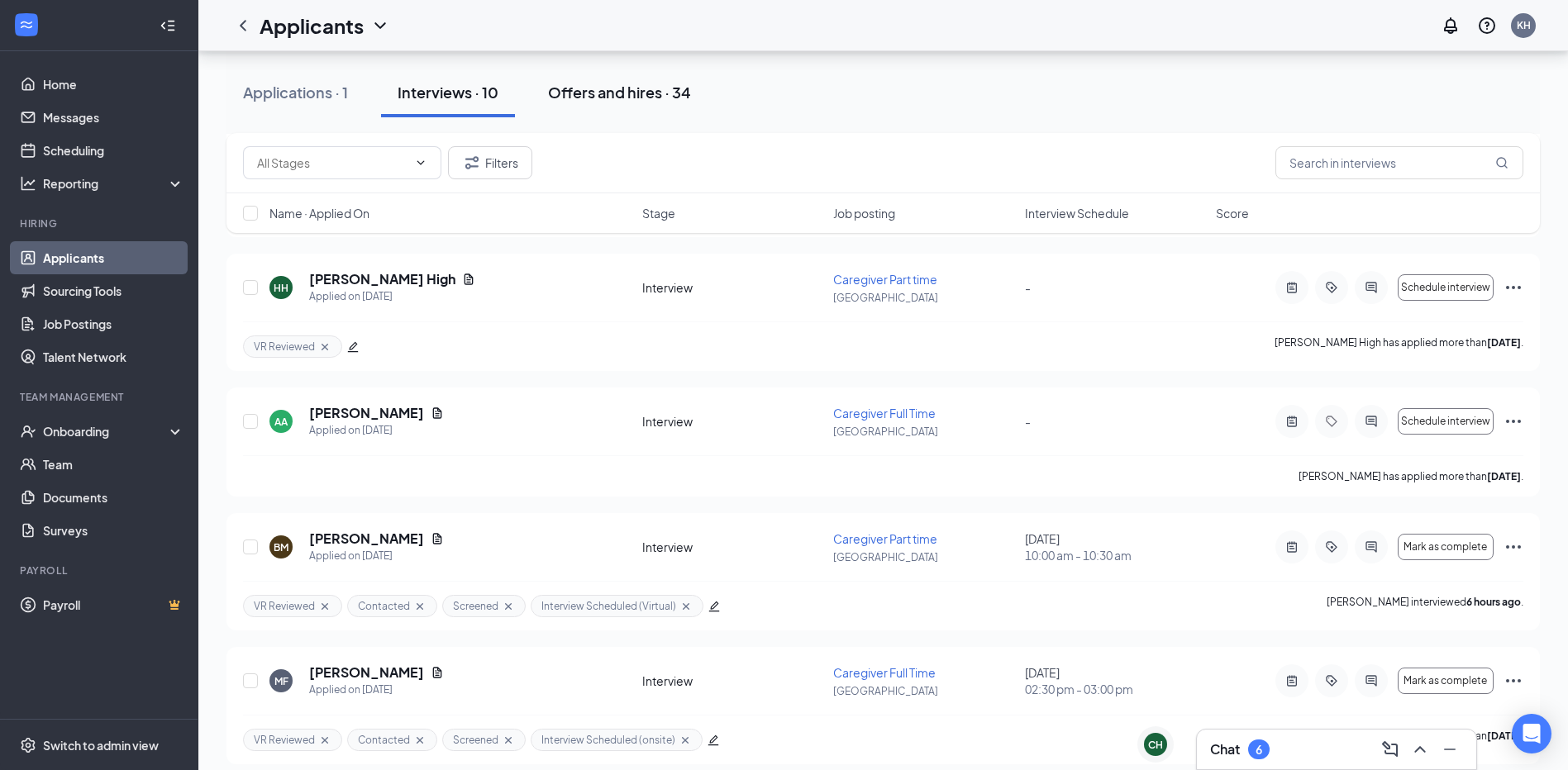
click at [616, 93] on div "Offers and hires · 34" at bounding box center [618, 91] width 143 height 20
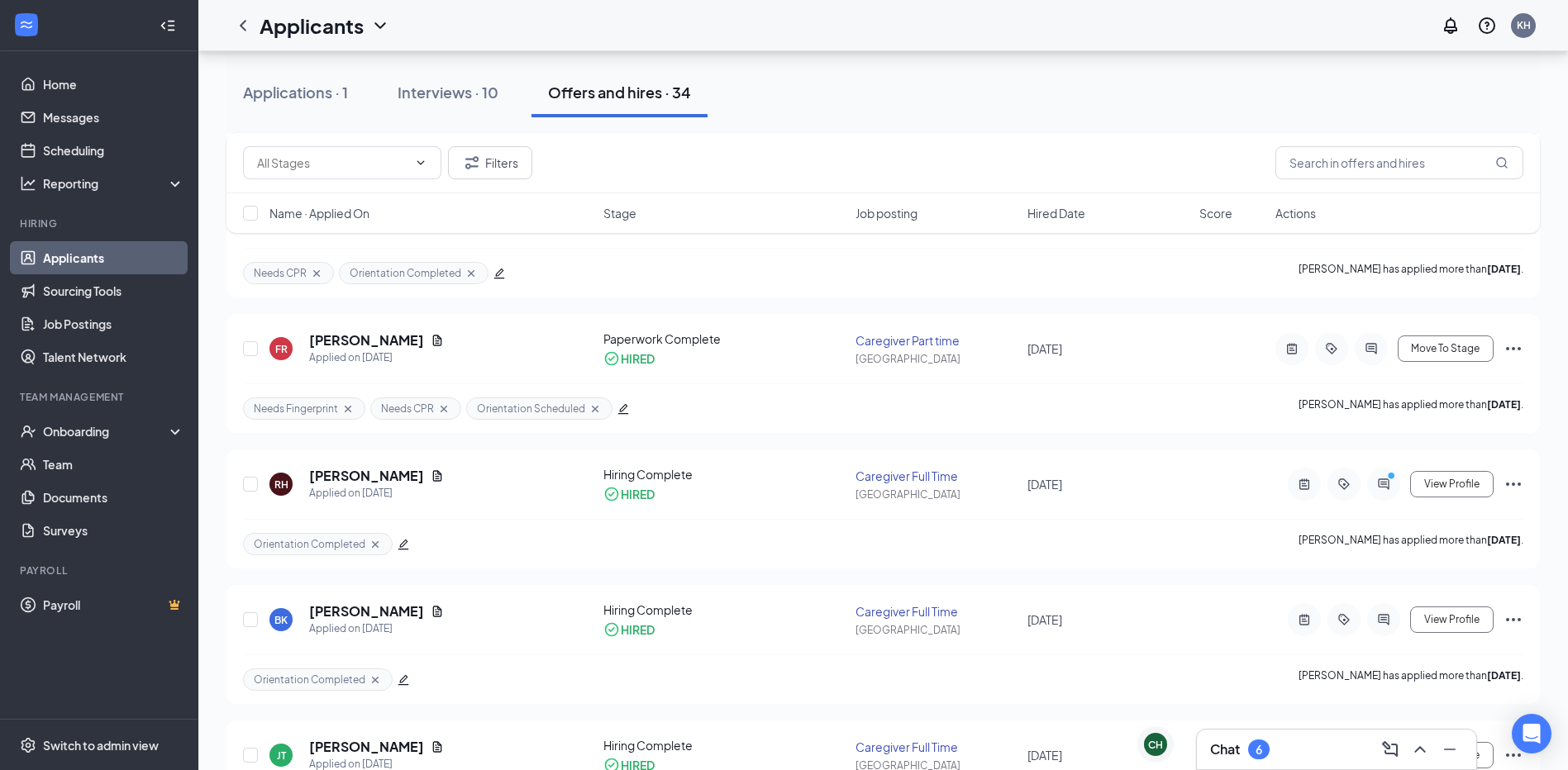
scroll to position [496, 0]
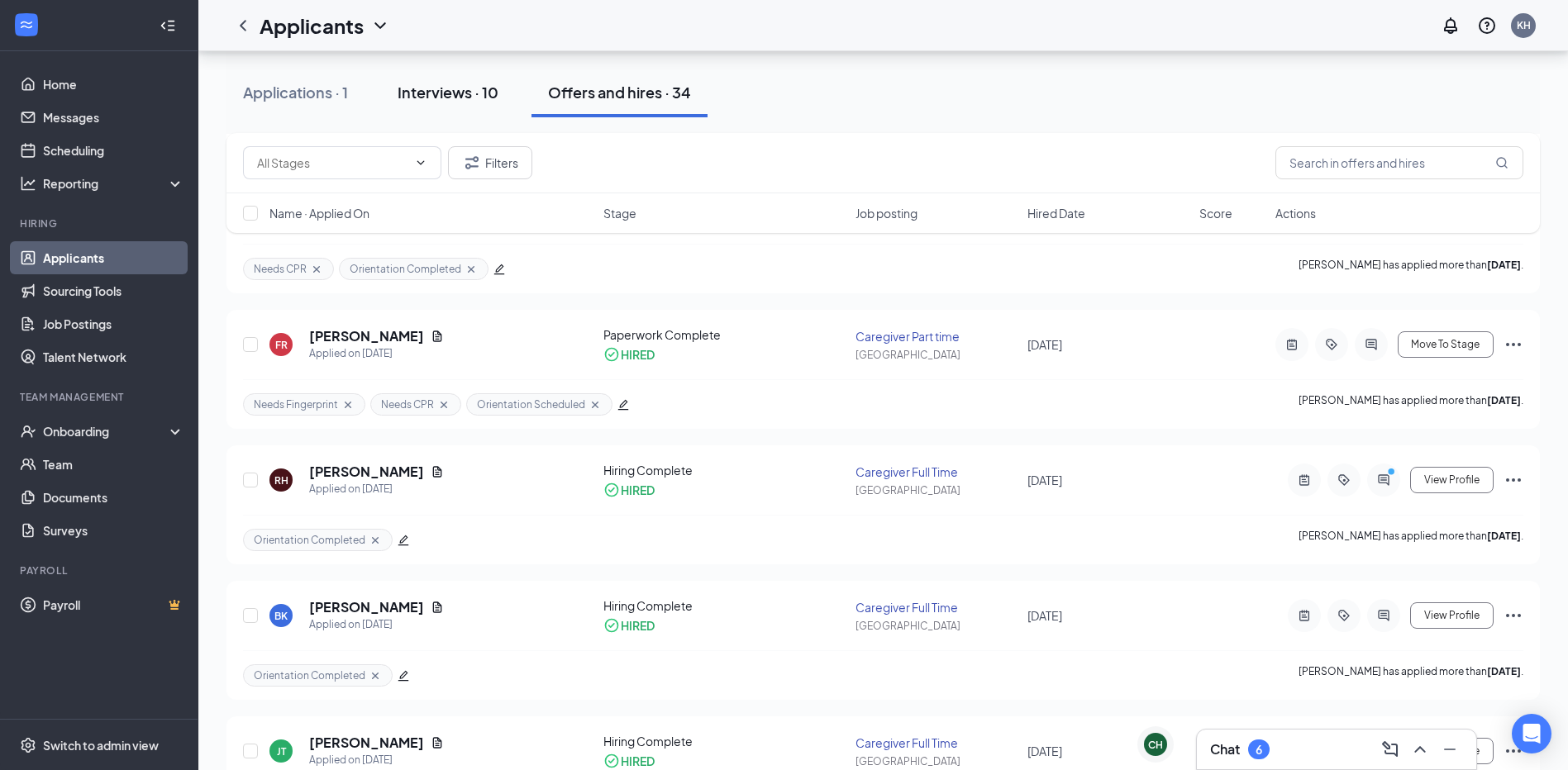
click at [442, 98] on div "Interviews · 10" at bounding box center [448, 91] width 101 height 20
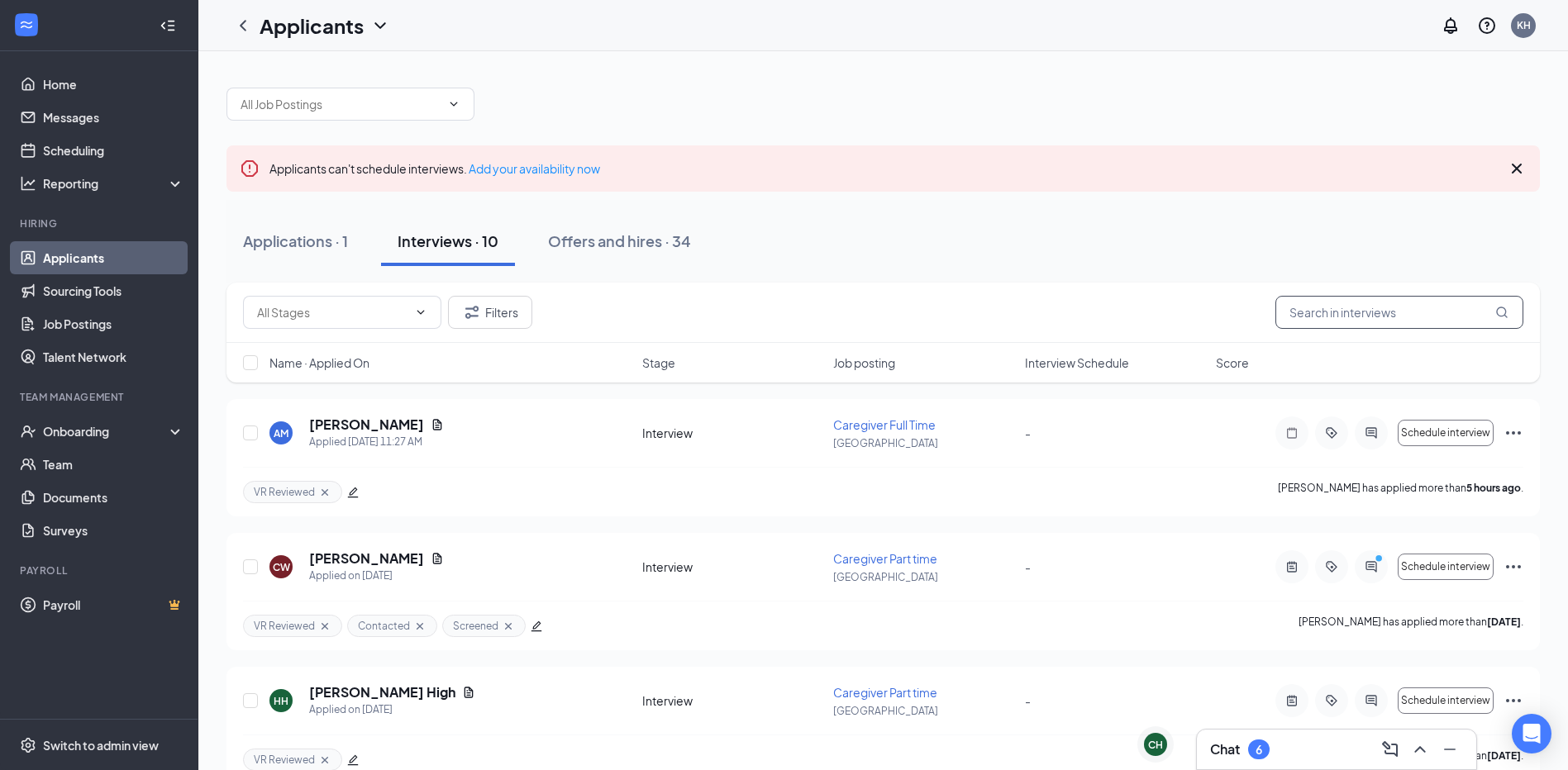
click at [1318, 303] on input "text" at bounding box center [1399, 313] width 248 height 33
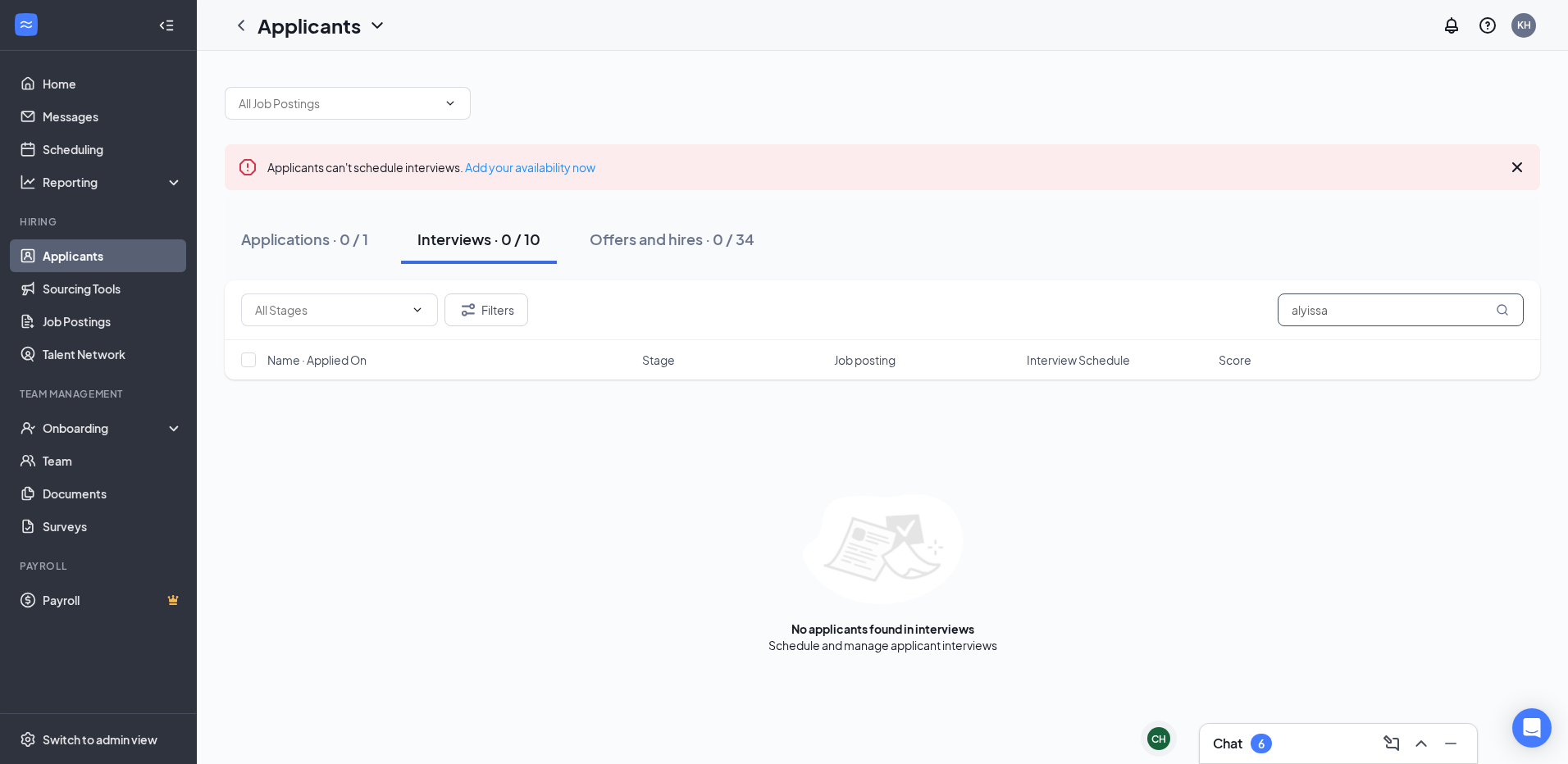
type input "alyissa"
click at [502, 235] on div "Interviews · 0 / 10" at bounding box center [479, 239] width 123 height 20
click at [1312, 311] on input "alyissa" at bounding box center [1399, 310] width 246 height 33
click at [1310, 311] on input "alyissa" at bounding box center [1399, 310] width 246 height 33
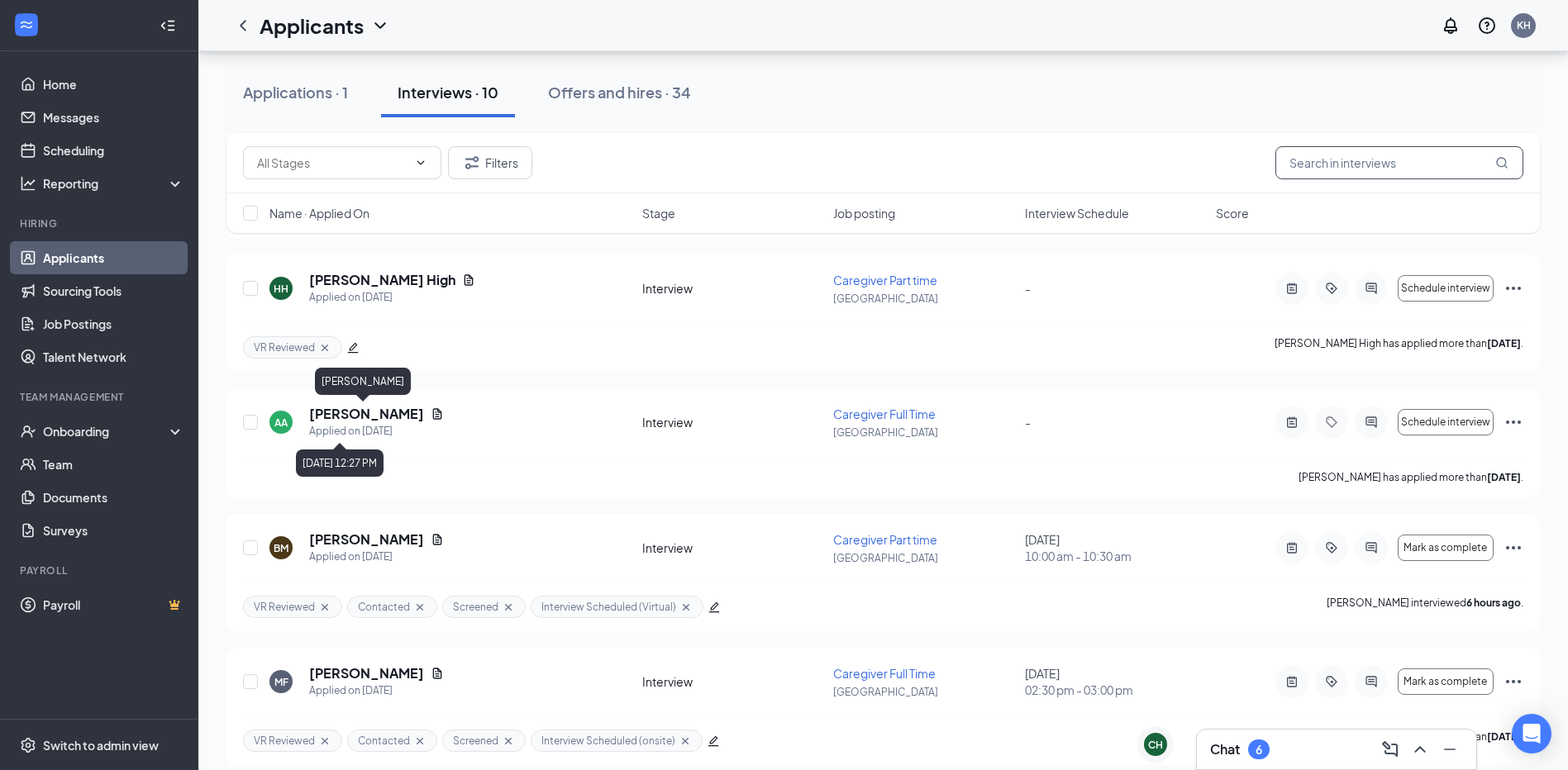
scroll to position [414, 0]
click at [1355, 160] on input "text" at bounding box center [1399, 163] width 248 height 33
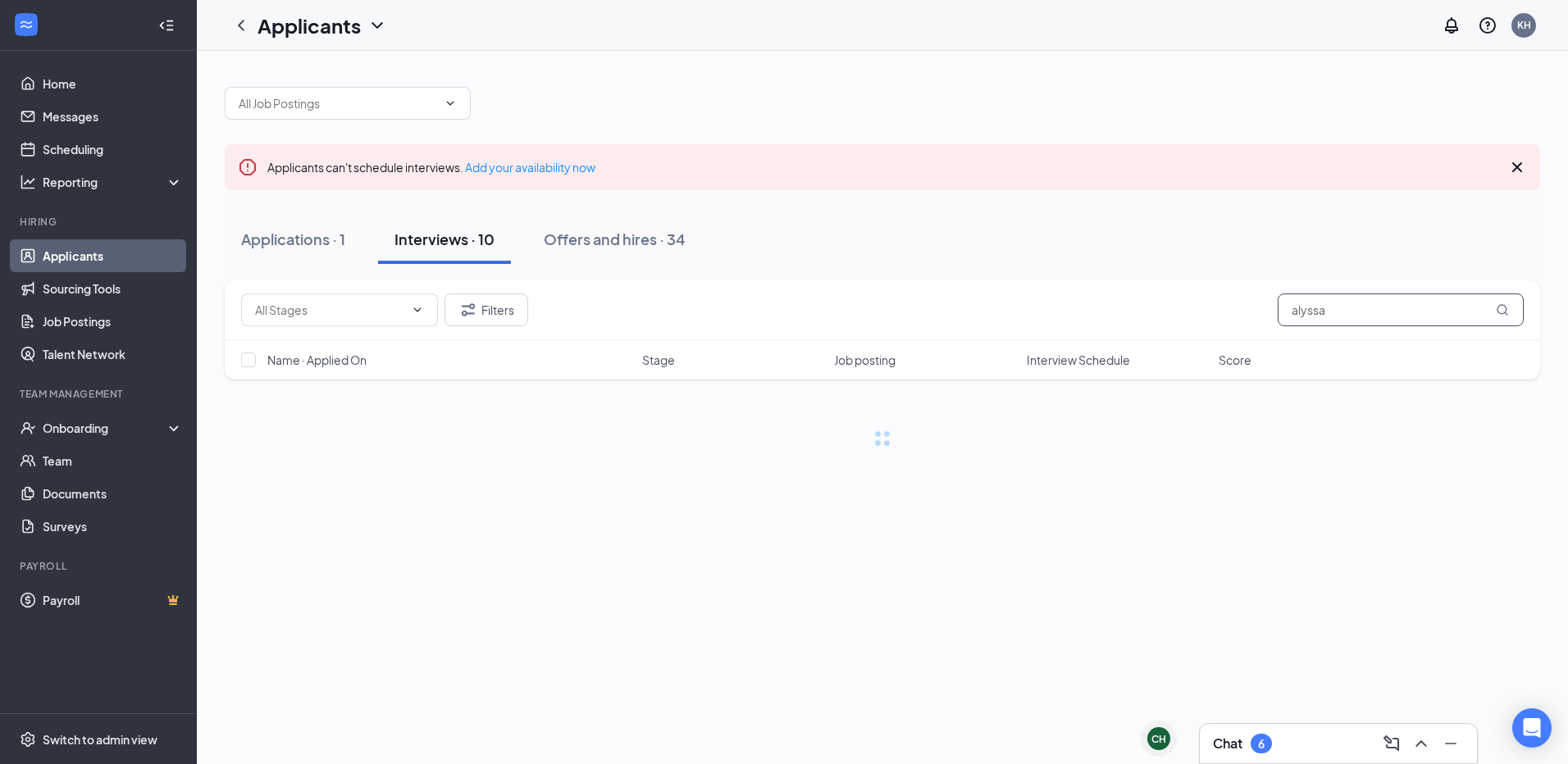
type input "alyssa"
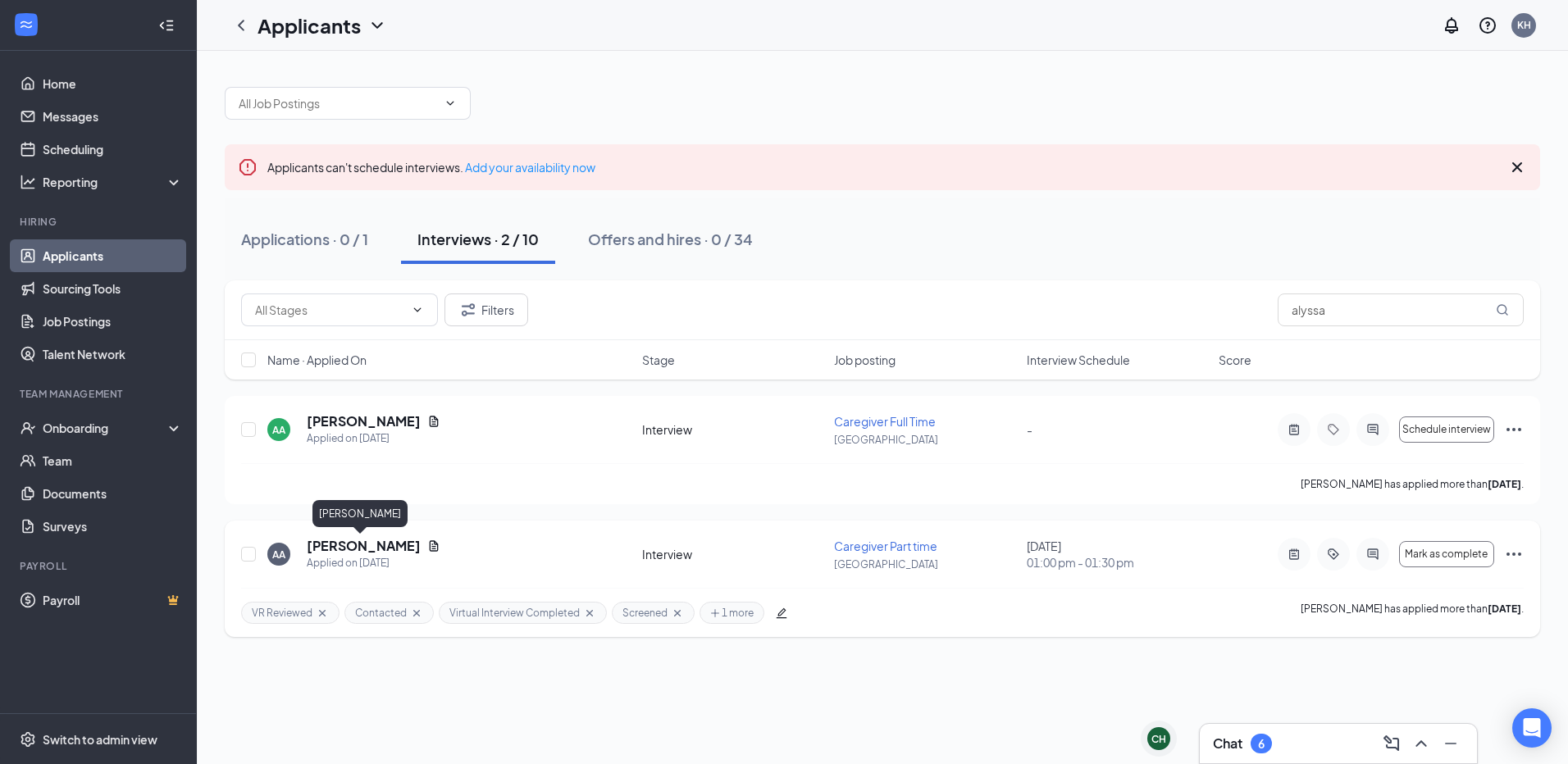
click at [355, 546] on h5 "[PERSON_NAME]" at bounding box center [363, 546] width 114 height 18
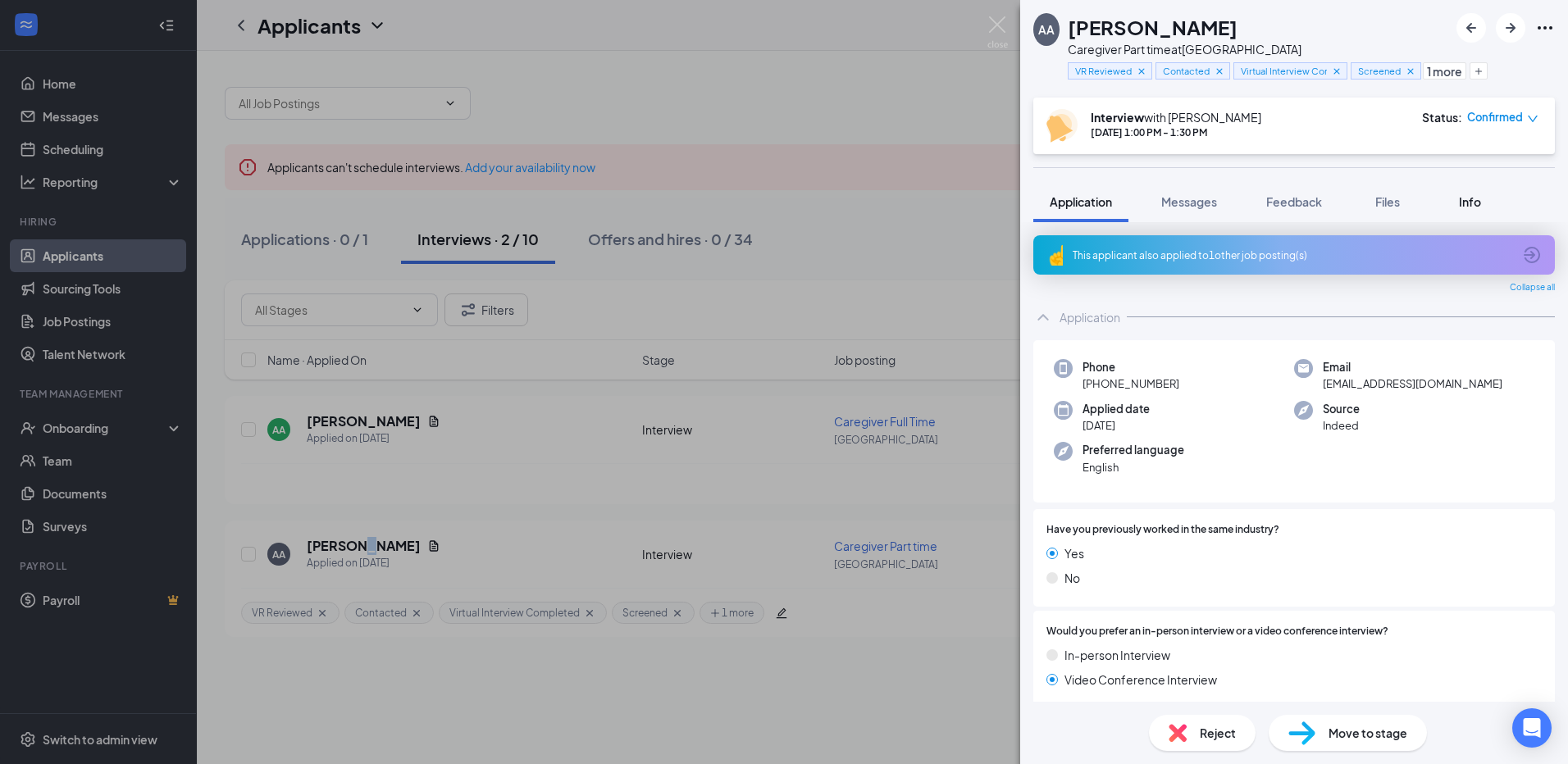
click at [1459, 206] on div "Info" at bounding box center [1470, 201] width 33 height 16
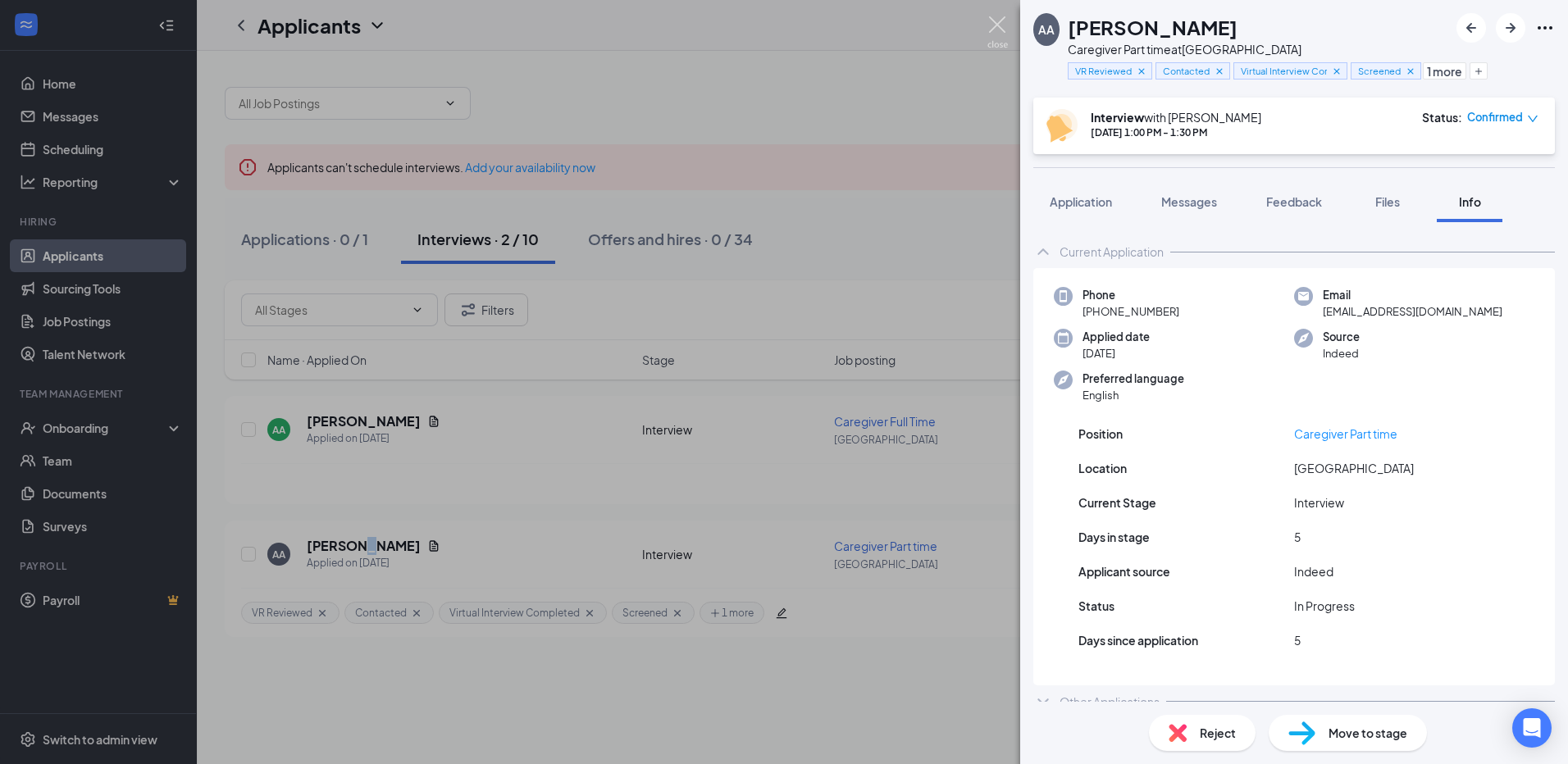
click at [990, 22] on img at bounding box center [997, 32] width 20 height 32
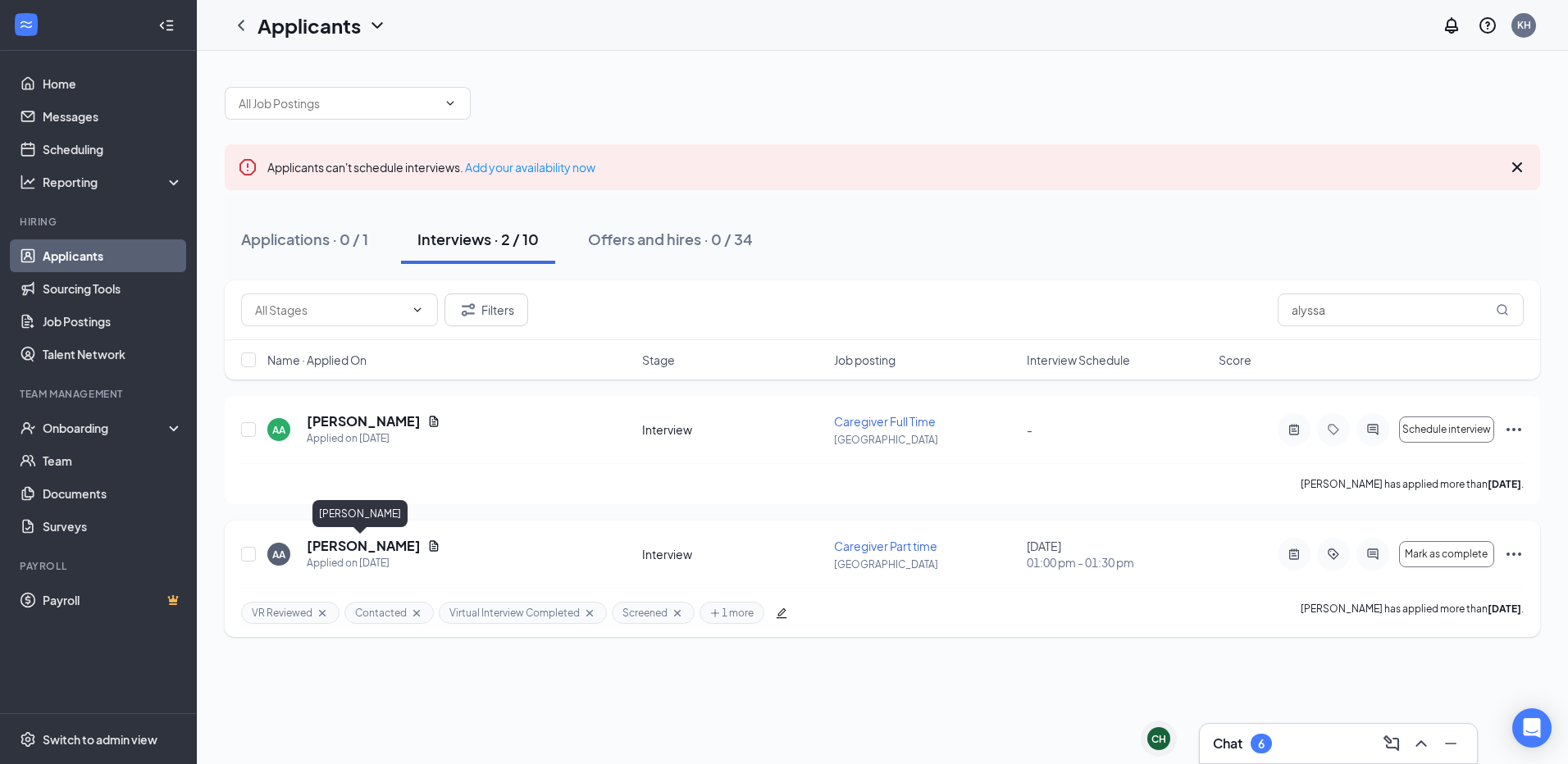
click at [344, 543] on h5 "[PERSON_NAME]" at bounding box center [363, 546] width 114 height 18
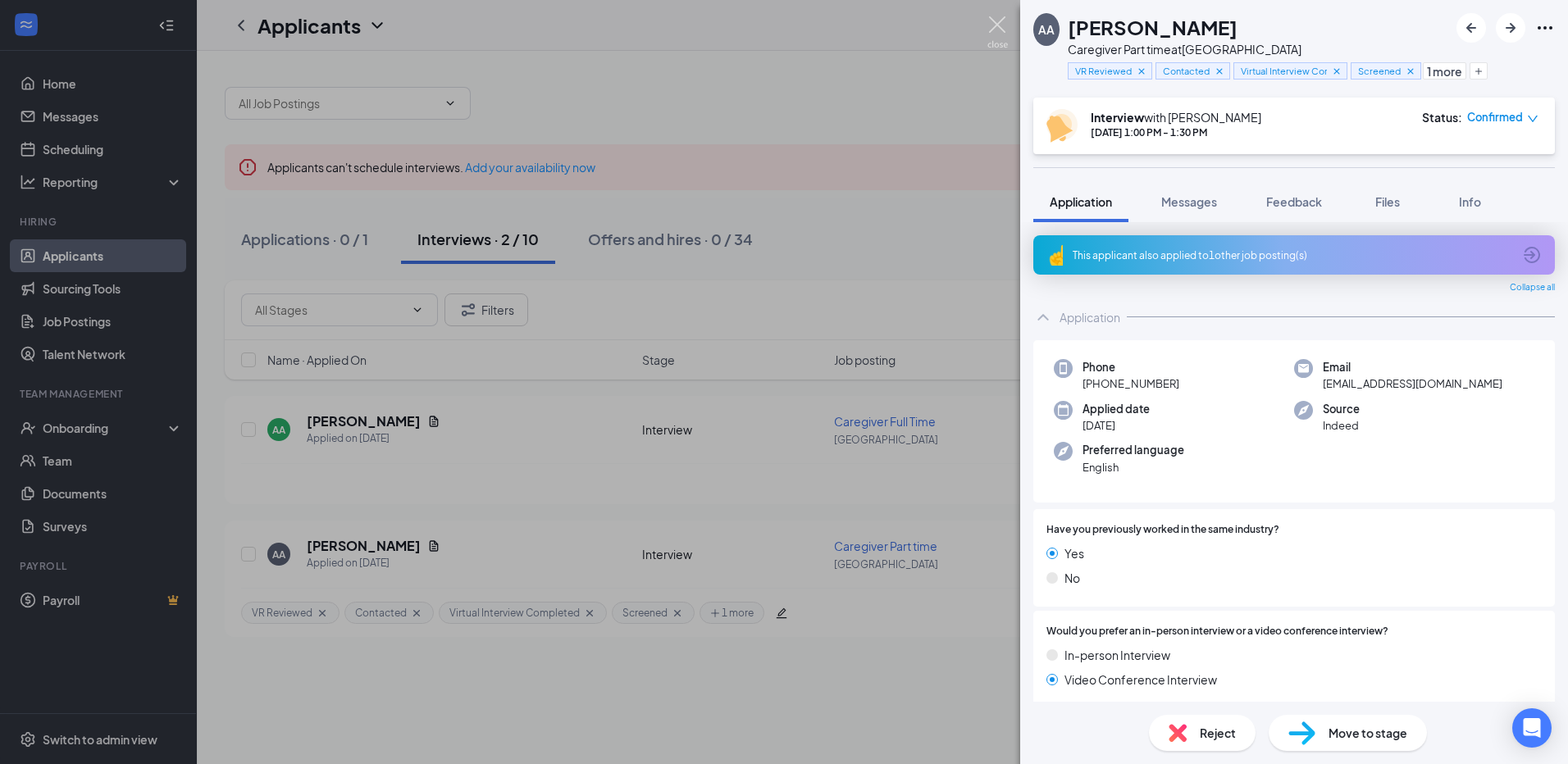
click at [997, 22] on img at bounding box center [997, 32] width 20 height 32
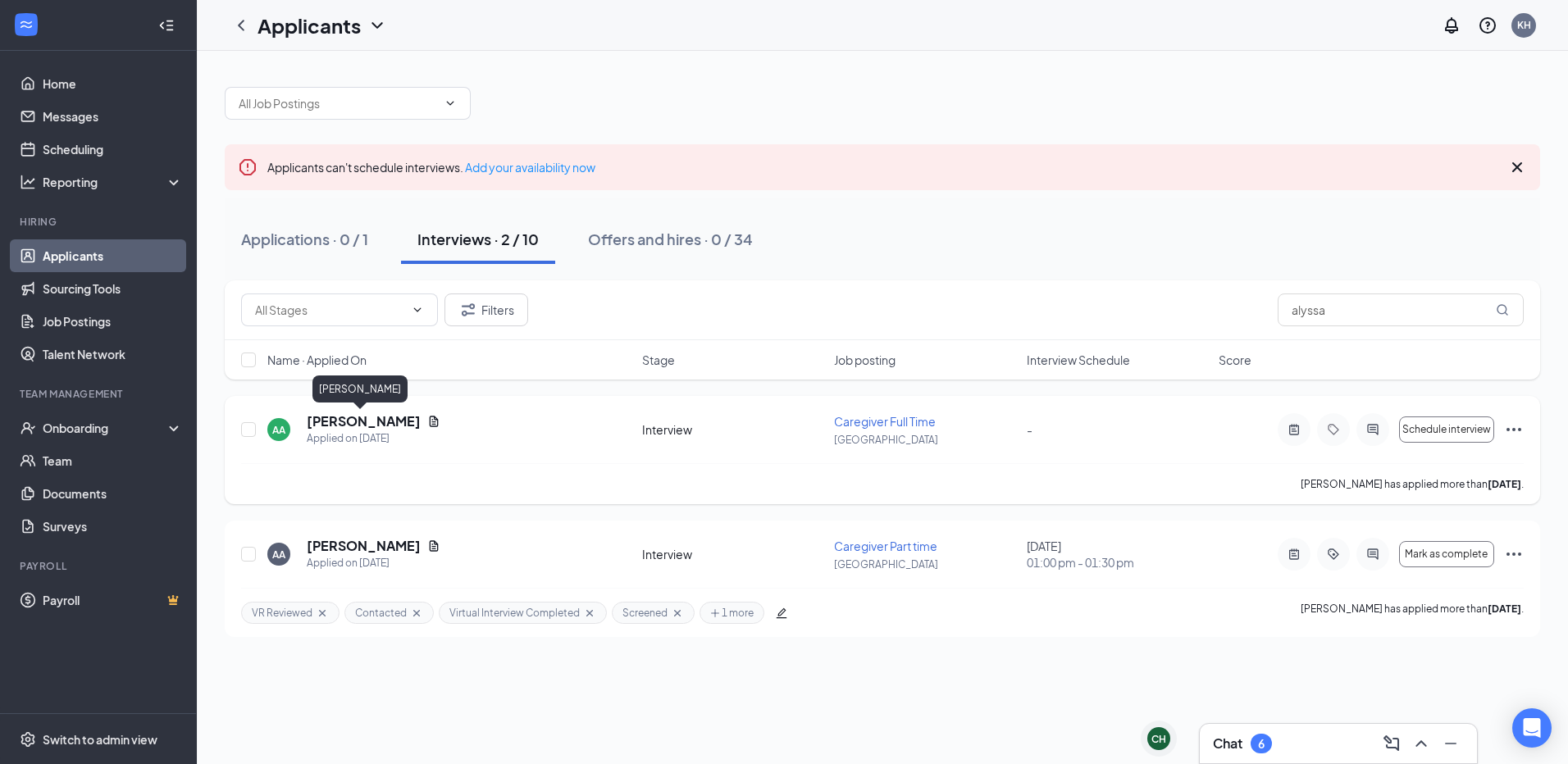
click at [364, 421] on h5 "[PERSON_NAME]" at bounding box center [363, 421] width 114 height 18
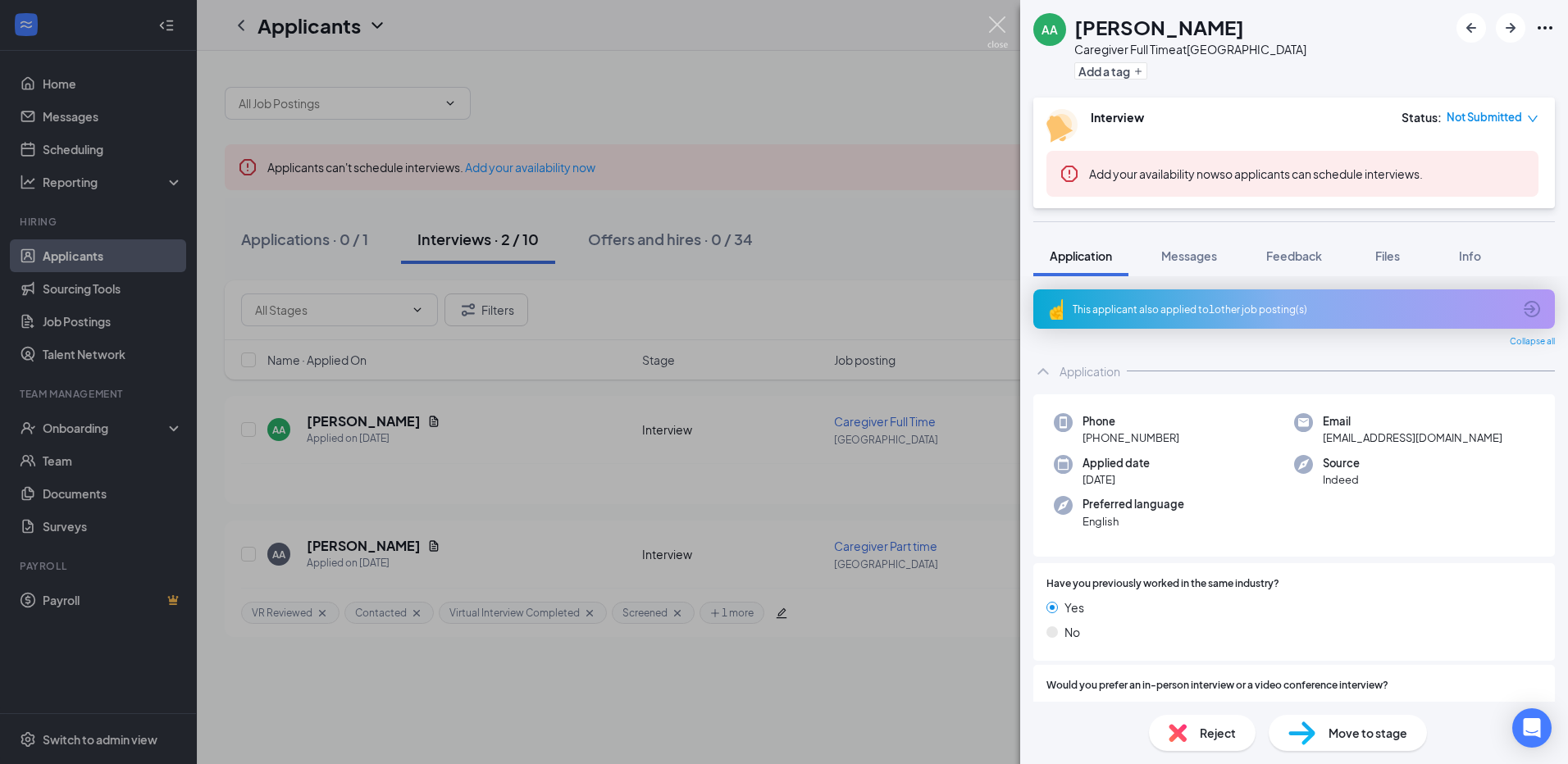
click at [995, 20] on img at bounding box center [997, 32] width 20 height 32
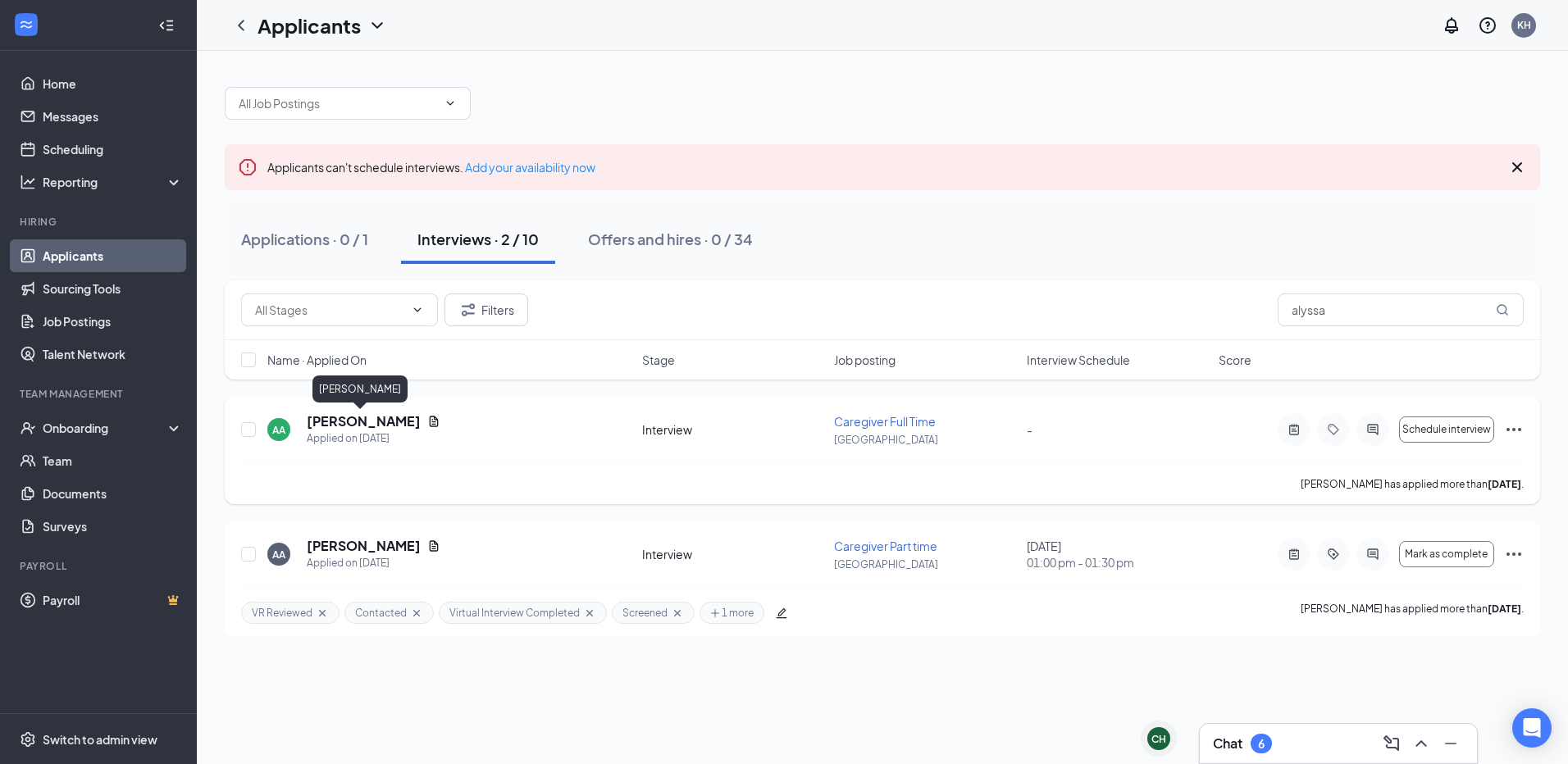
click at [345, 420] on h5 "[PERSON_NAME]" at bounding box center [363, 421] width 114 height 18
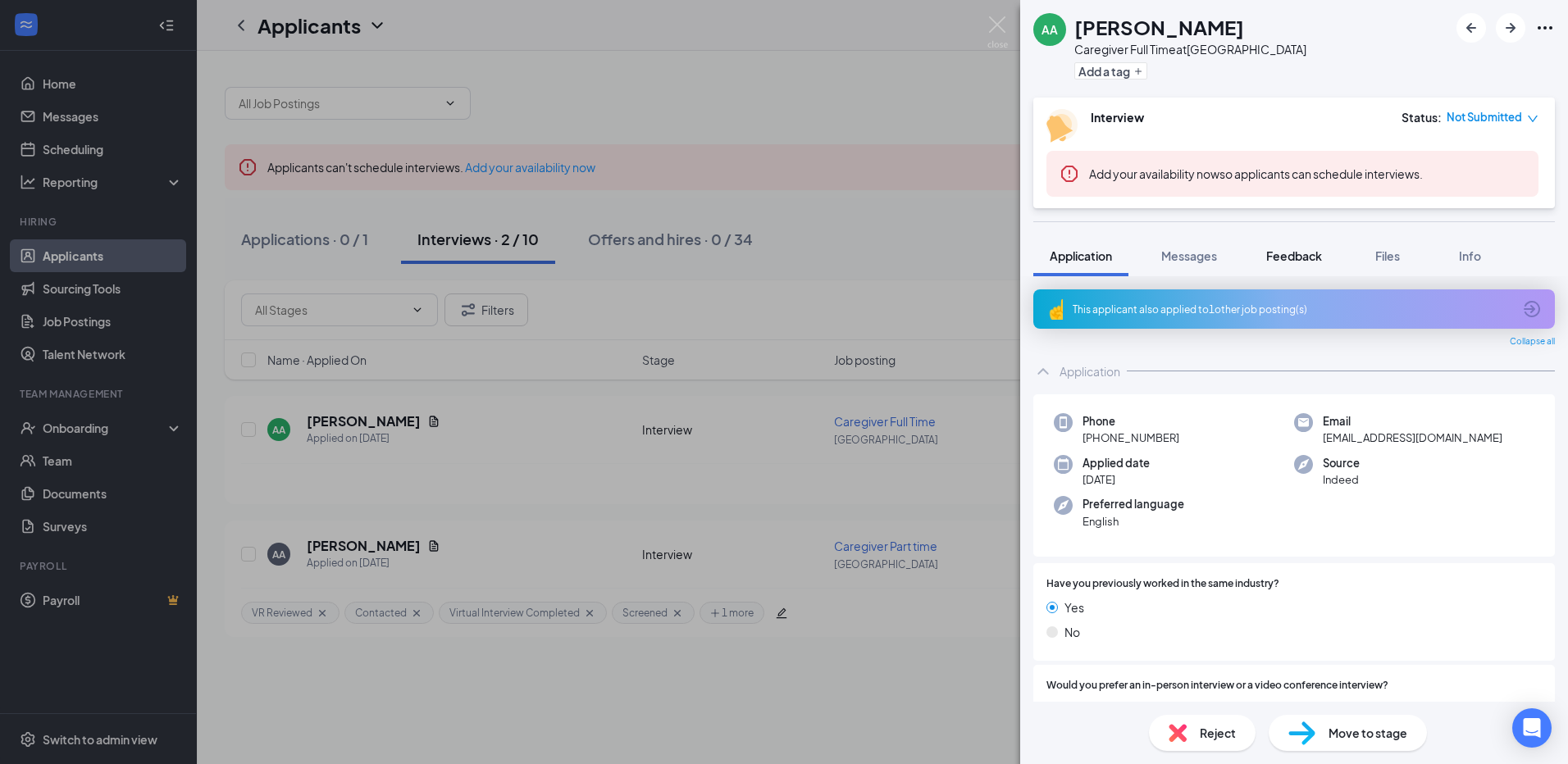
click at [1297, 256] on span "Feedback" at bounding box center [1294, 255] width 56 height 14
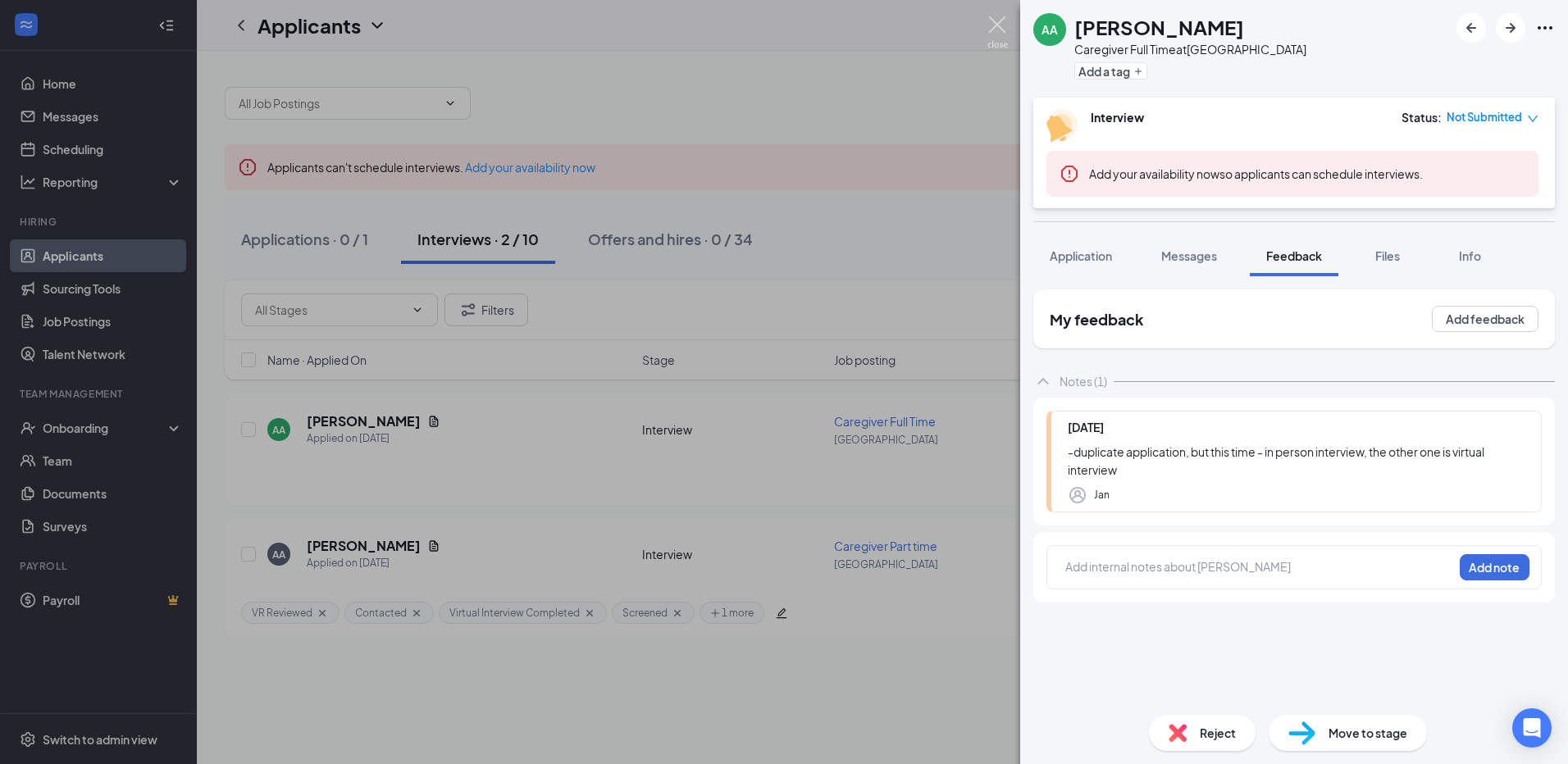
click at [1000, 24] on img at bounding box center [997, 32] width 20 height 32
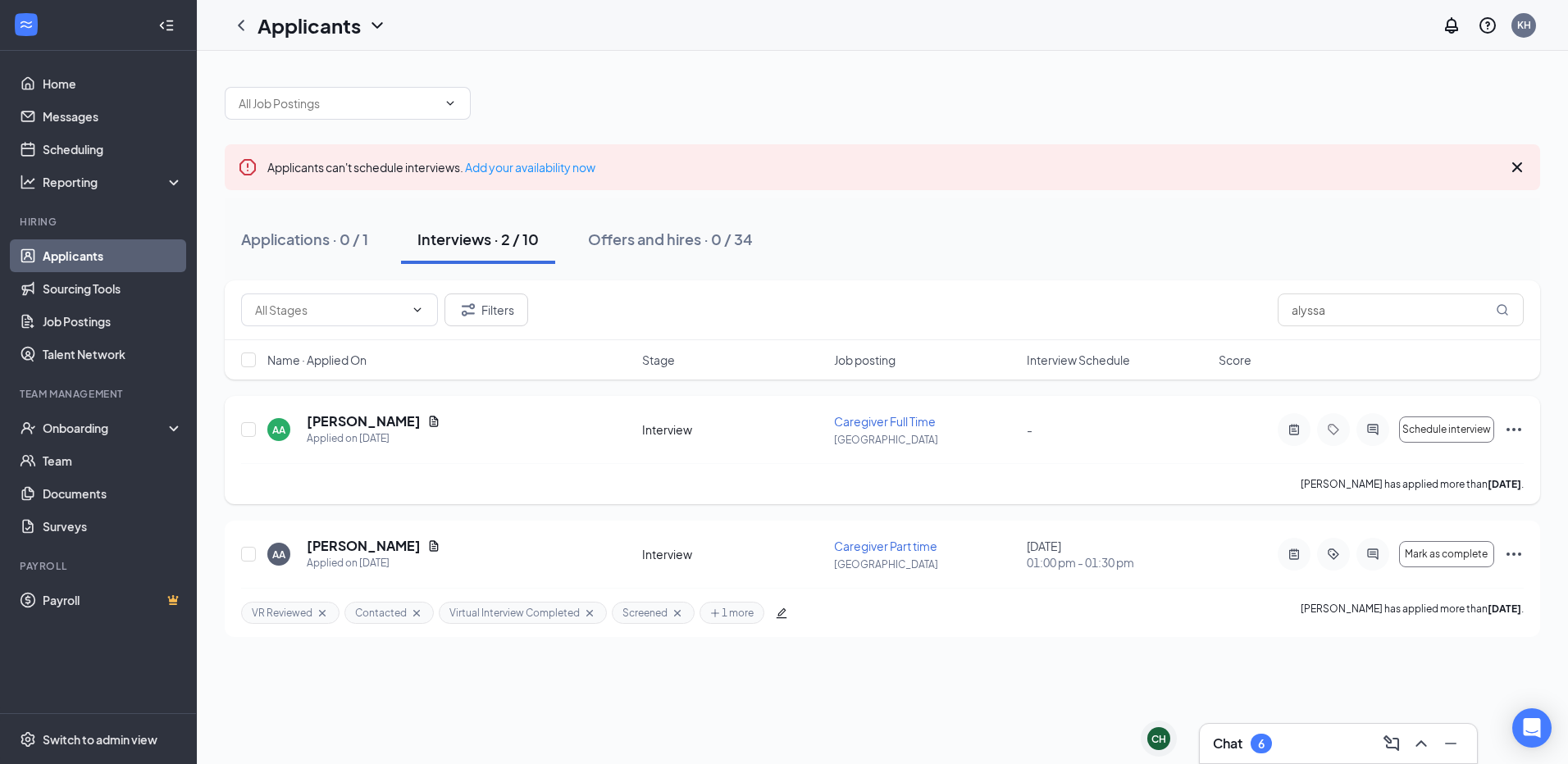
click at [1509, 431] on icon "Ellipses" at bounding box center [1513, 430] width 19 height 19
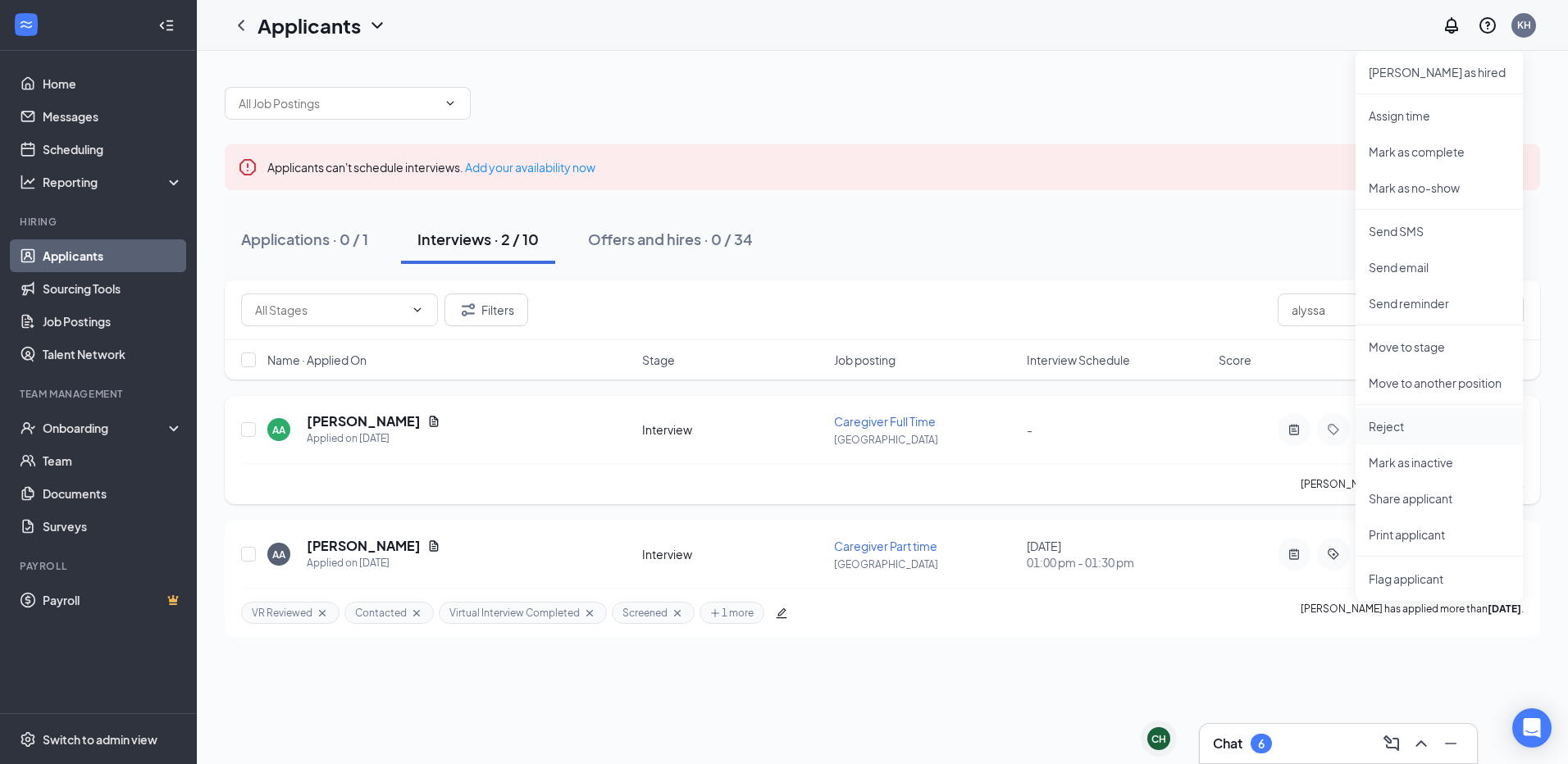
click at [1382, 431] on p "Reject" at bounding box center [1439, 426] width 141 height 16
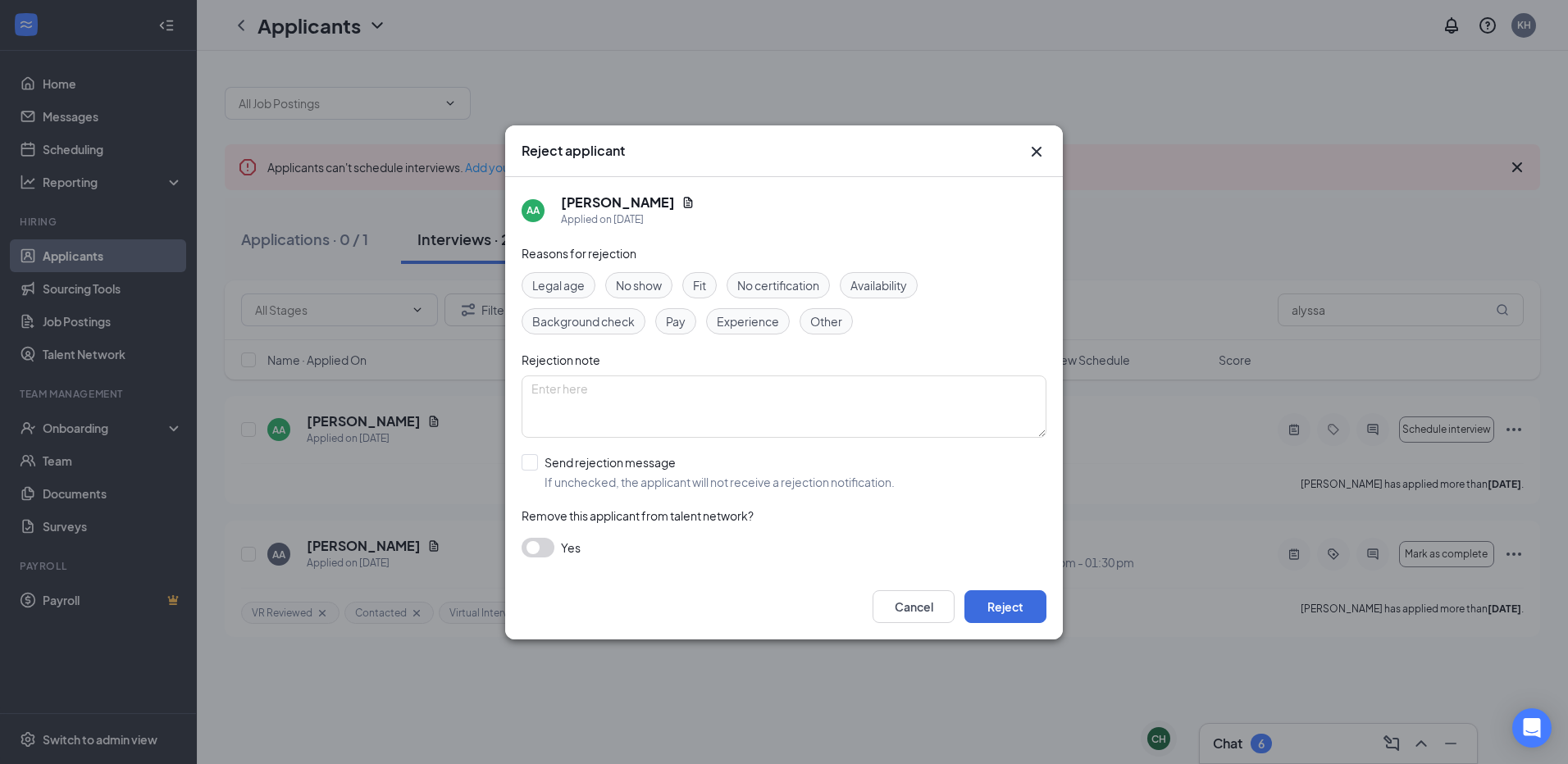
click at [823, 324] on span "Other" at bounding box center [825, 321] width 32 height 18
click at [758, 396] on textarea at bounding box center [783, 407] width 525 height 63
paste textarea "Duplicate"
type textarea "Duplicate"
click at [1002, 607] on button "Reject" at bounding box center [1005, 607] width 82 height 33
